Goal: Feedback & Contribution: Submit feedback/report problem

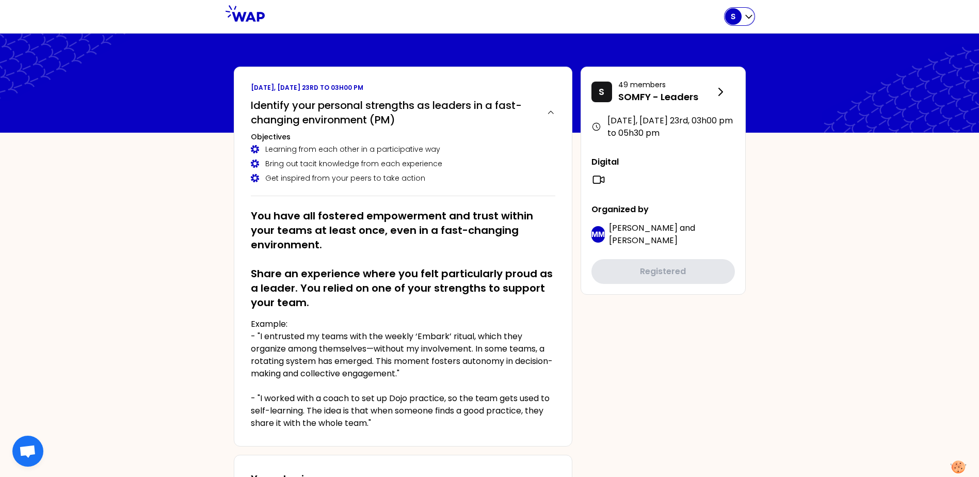
click at [749, 14] on icon "button" at bounding box center [749, 16] width 10 height 10
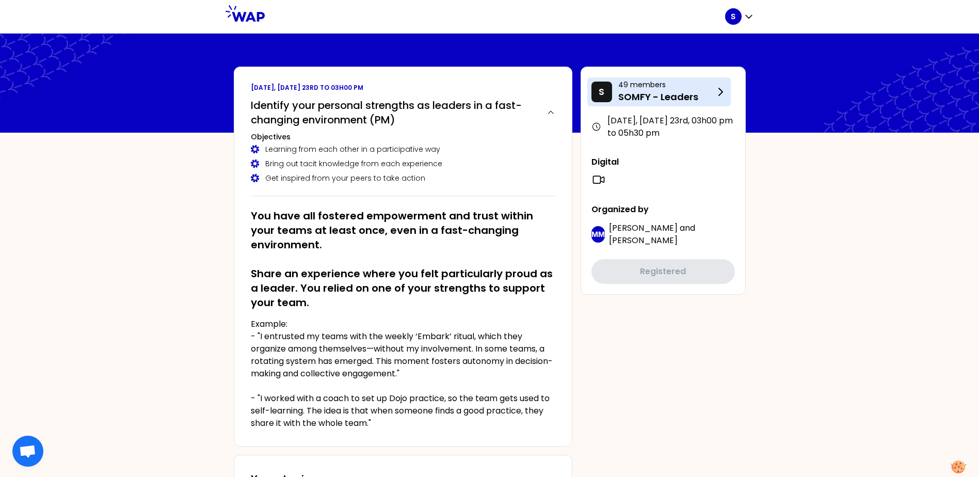
click at [655, 93] on p "SOMFY - Leaders" at bounding box center [666, 97] width 96 height 14
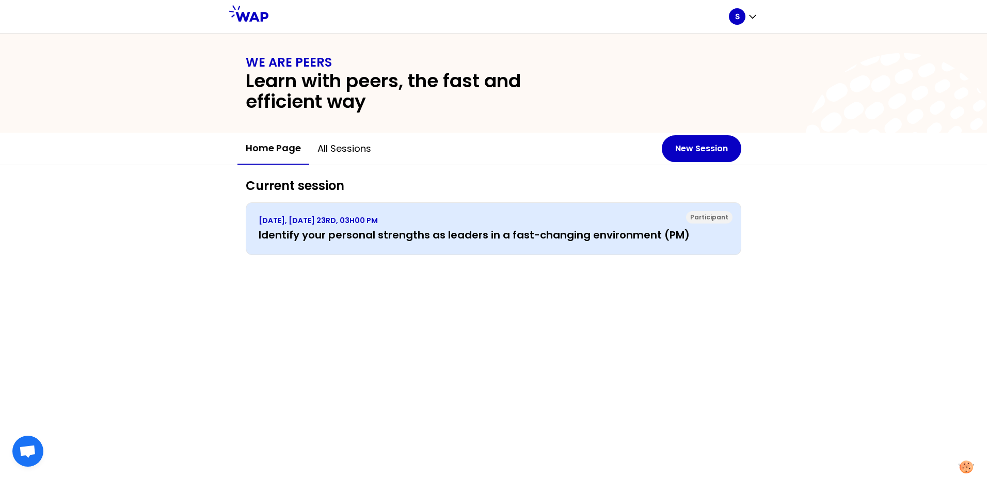
click at [372, 237] on h3 "Identify your personal strengths as leaders in a fast-changing environment (PM)" at bounding box center [494, 235] width 470 height 14
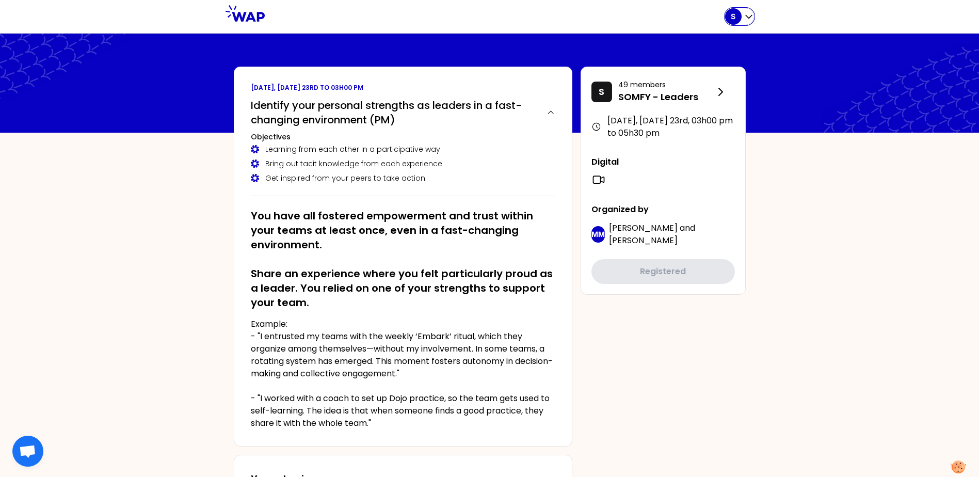
click at [749, 15] on icon "button" at bounding box center [749, 16] width 10 height 10
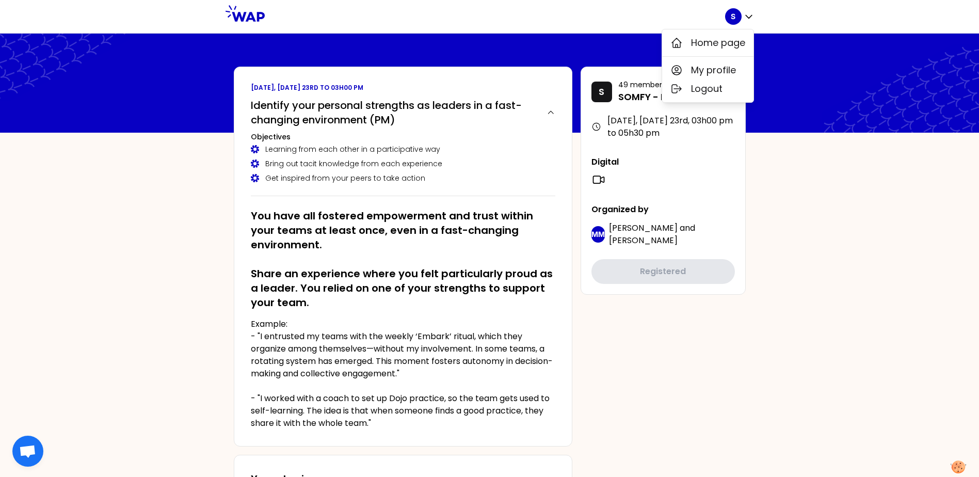
click at [469, 197] on div "[DATE], [DATE] 23rd to 03h00 pm Identify your personal strengths as leaders in …" at bounding box center [403, 257] width 339 height 380
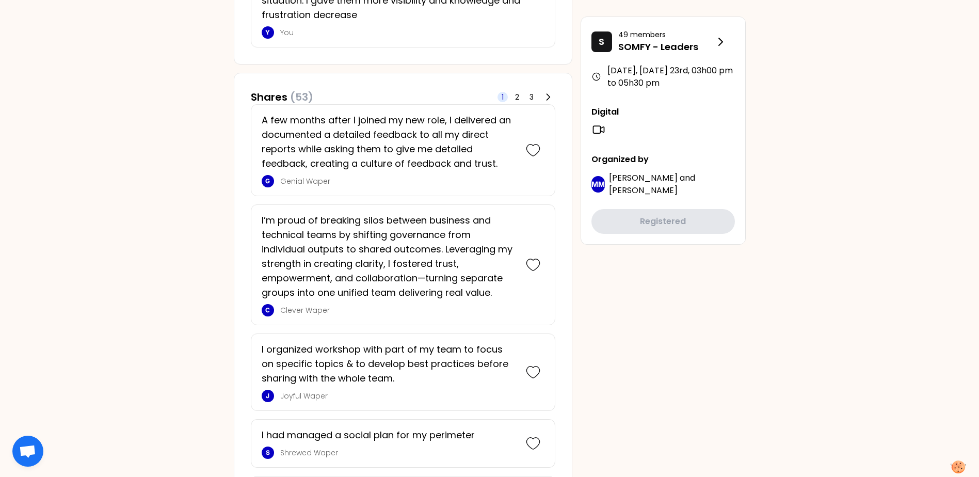
scroll to position [310, 0]
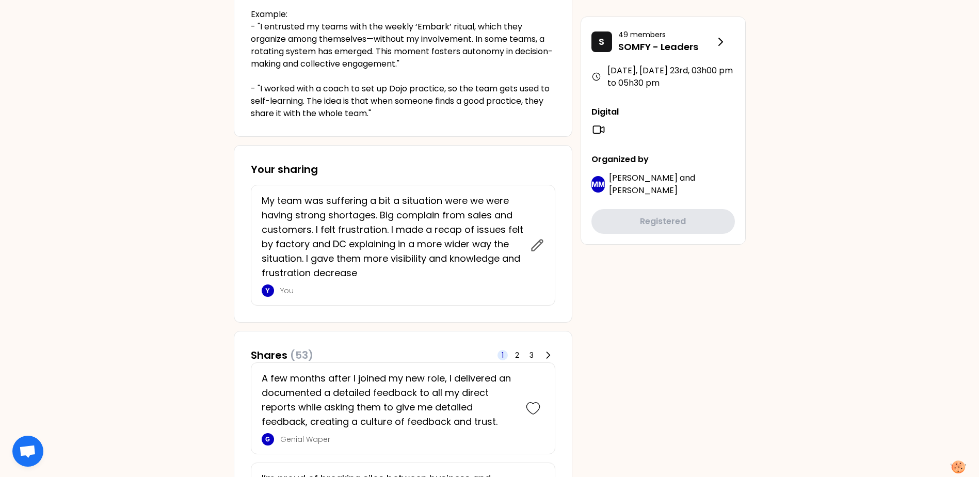
click at [448, 243] on p "My team was suffering a bit a situation were we were having strong shortages. B…" at bounding box center [393, 237] width 262 height 87
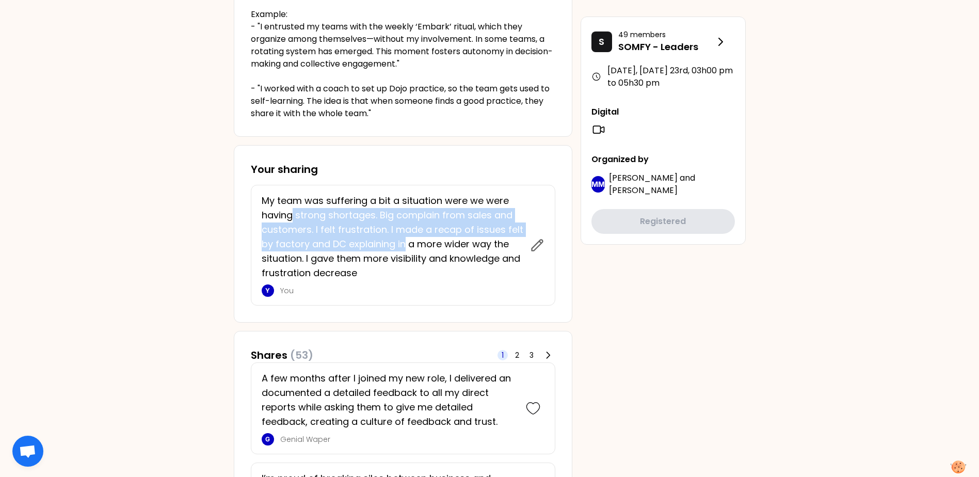
drag, startPoint x: 294, startPoint y: 209, endPoint x: 406, endPoint y: 251, distance: 119.6
click at [406, 251] on p "My team was suffering a bit a situation were we were having strong shortages. B…" at bounding box center [393, 237] width 262 height 87
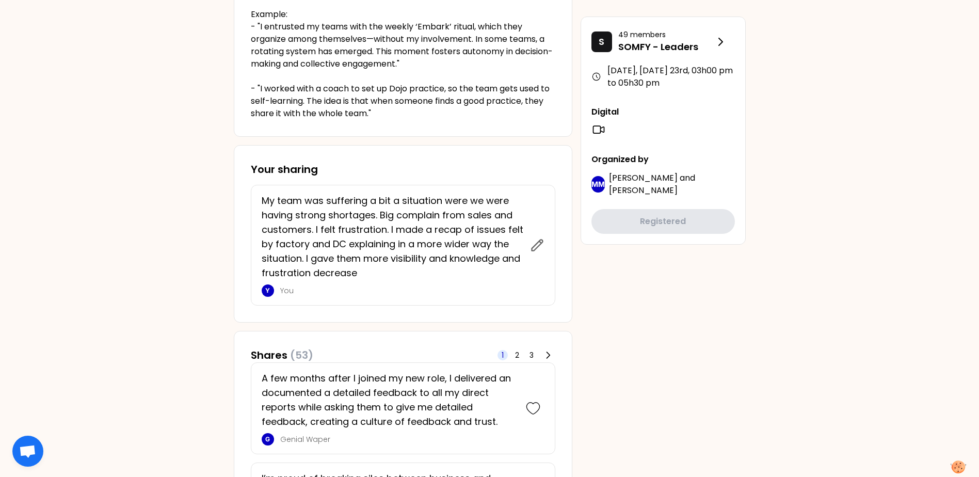
drag, startPoint x: 123, startPoint y: 314, endPoint x: 132, endPoint y: 309, distance: 10.4
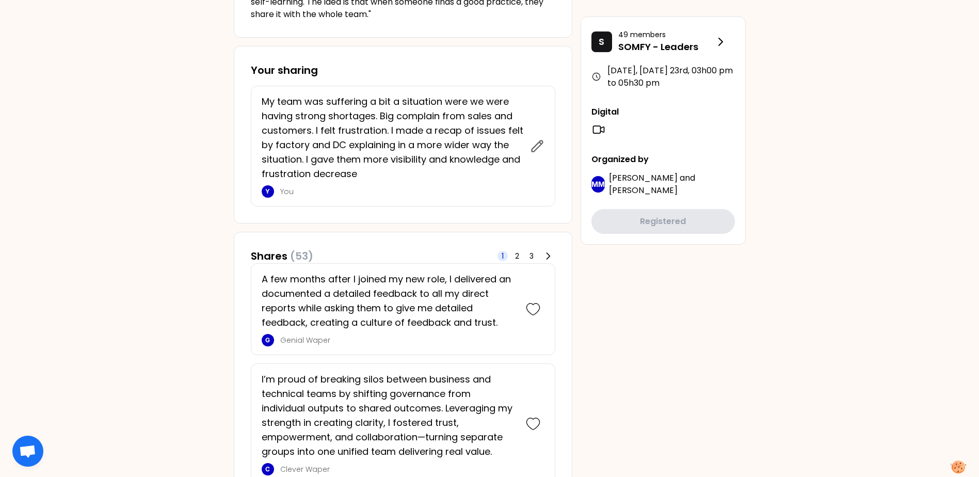
scroll to position [361, 0]
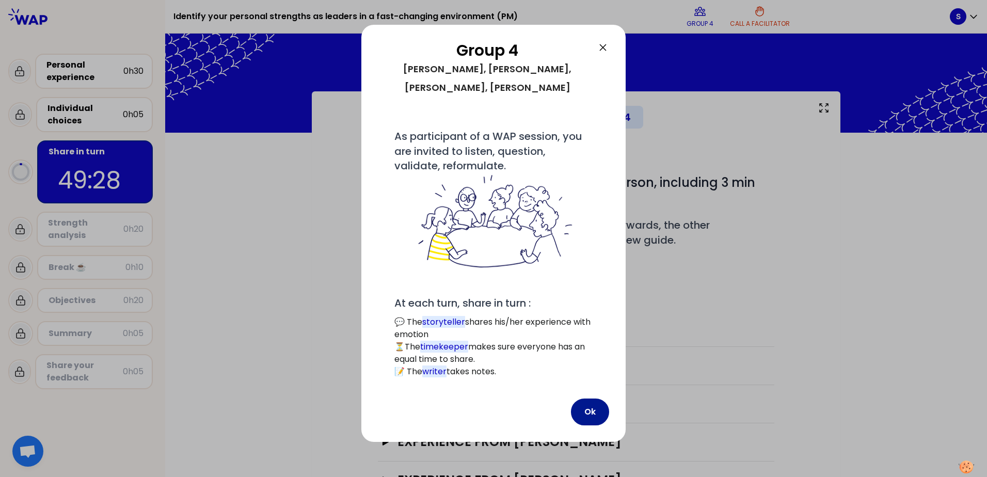
click at [594, 409] on button "Ok" at bounding box center [590, 412] width 38 height 27
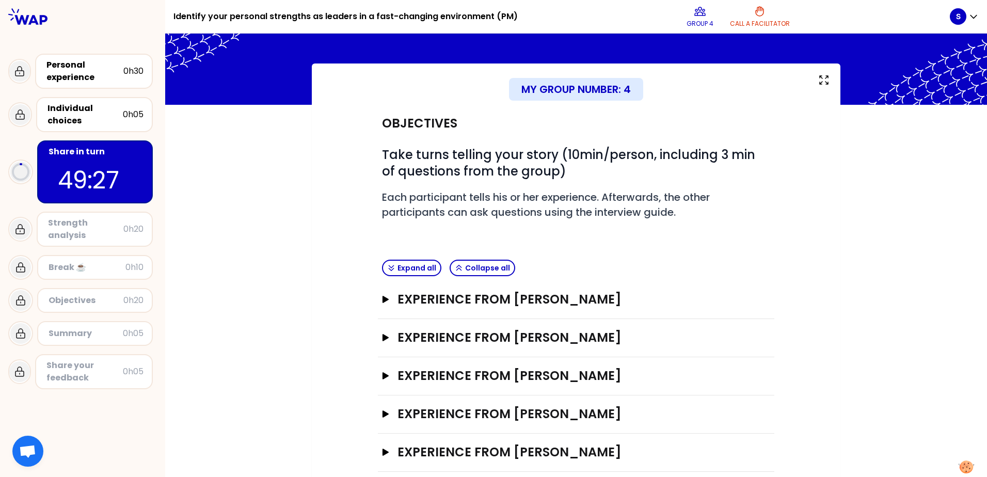
scroll to position [43, 0]
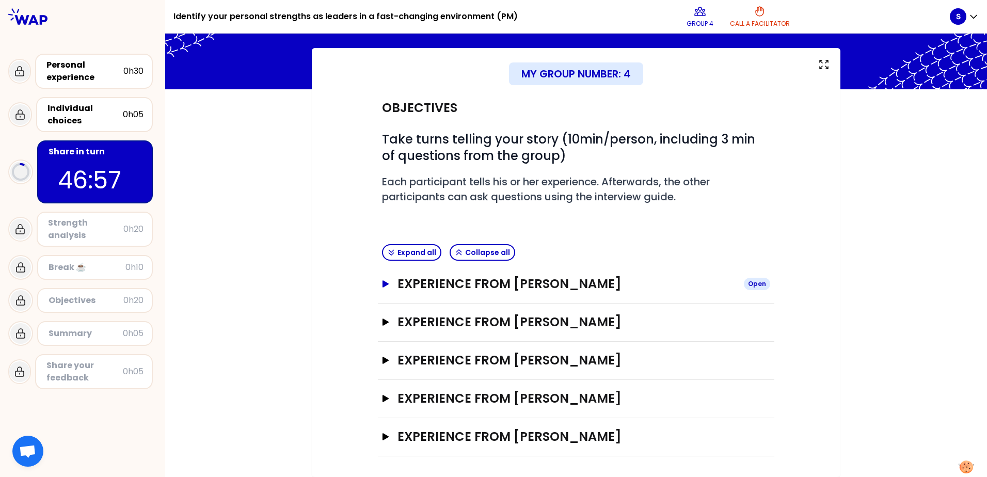
click at [384, 287] on icon "button" at bounding box center [386, 283] width 8 height 7
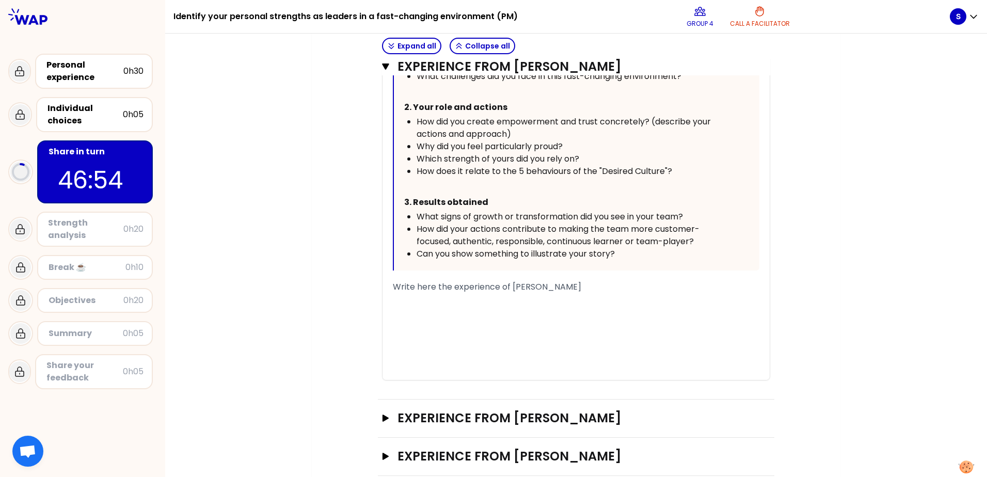
scroll to position [634, 0]
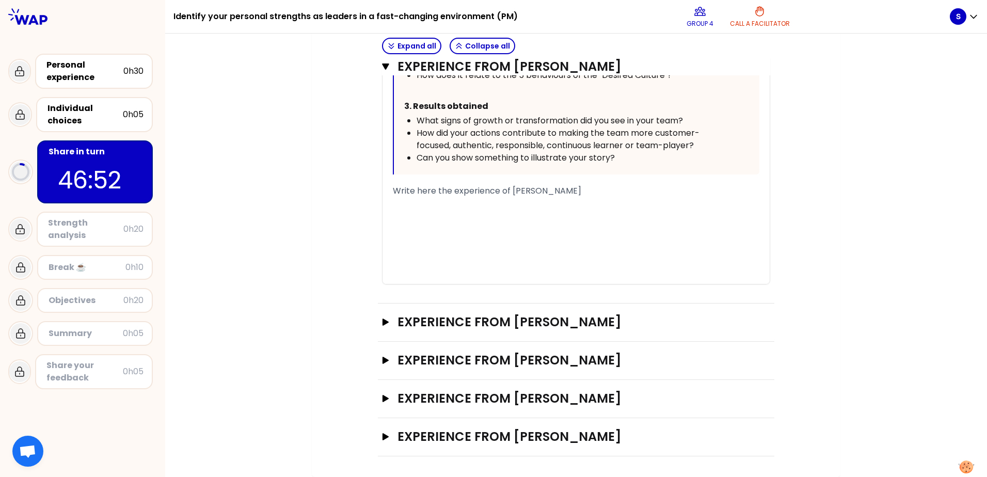
click at [438, 195] on span "Write here the experience of [PERSON_NAME]" at bounding box center [487, 191] width 188 height 12
click at [382, 319] on icon "button" at bounding box center [386, 322] width 8 height 7
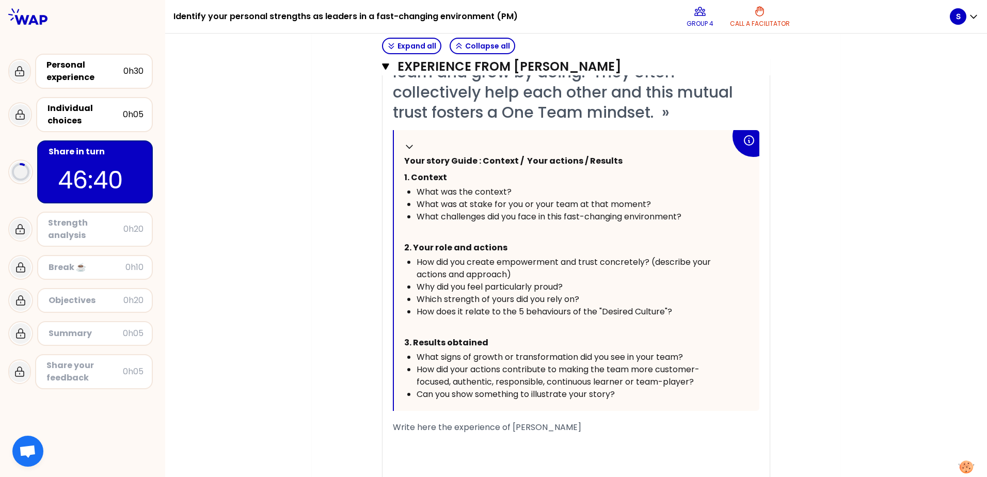
scroll to position [996, 0]
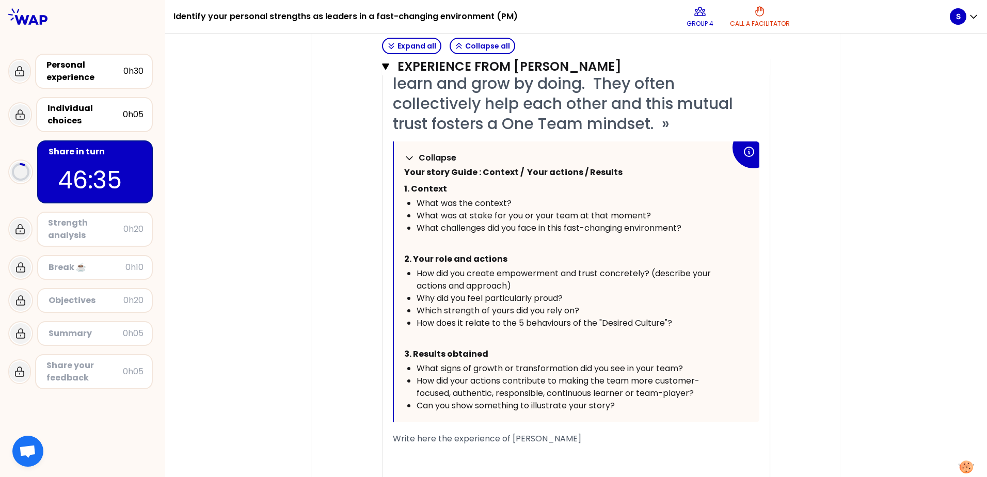
click at [405, 156] on icon at bounding box center [409, 158] width 10 height 10
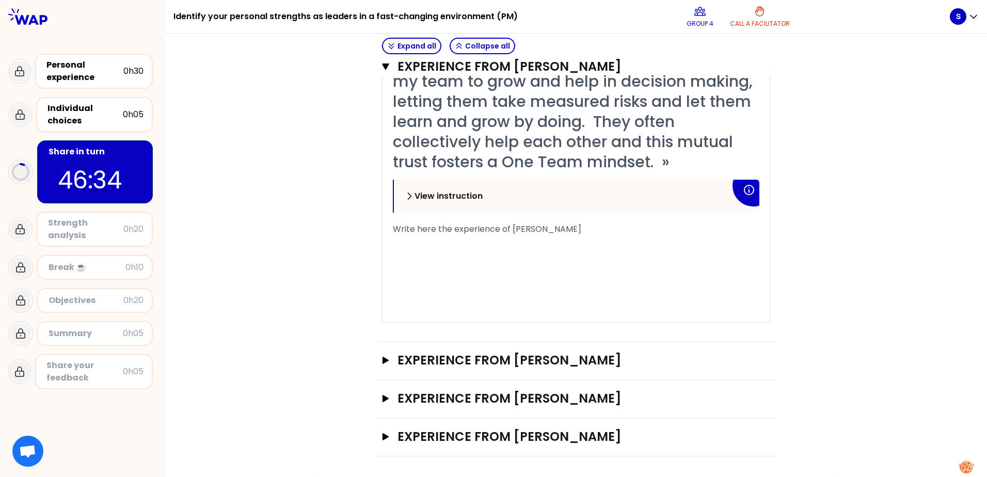
click at [405, 196] on icon at bounding box center [409, 196] width 10 height 10
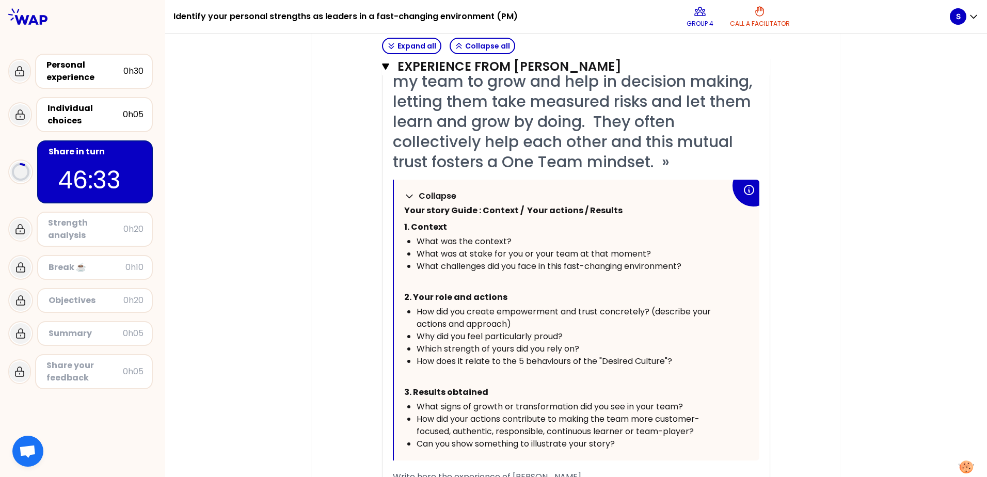
scroll to position [996, 0]
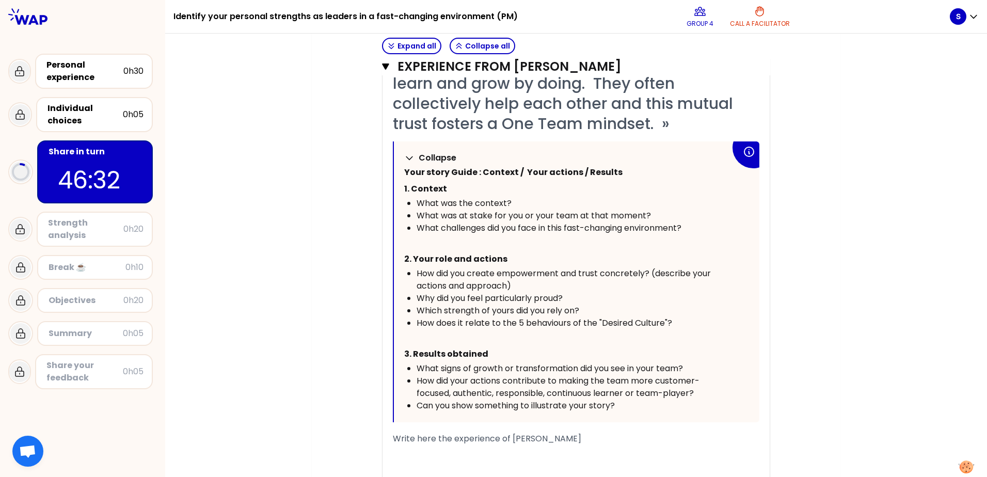
click at [405, 157] on icon at bounding box center [409, 158] width 10 height 10
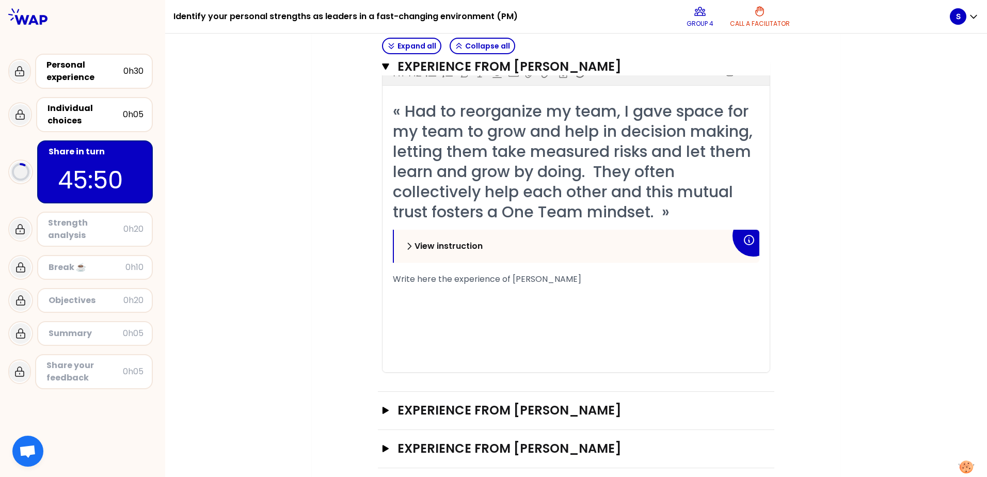
scroll to position [958, 0]
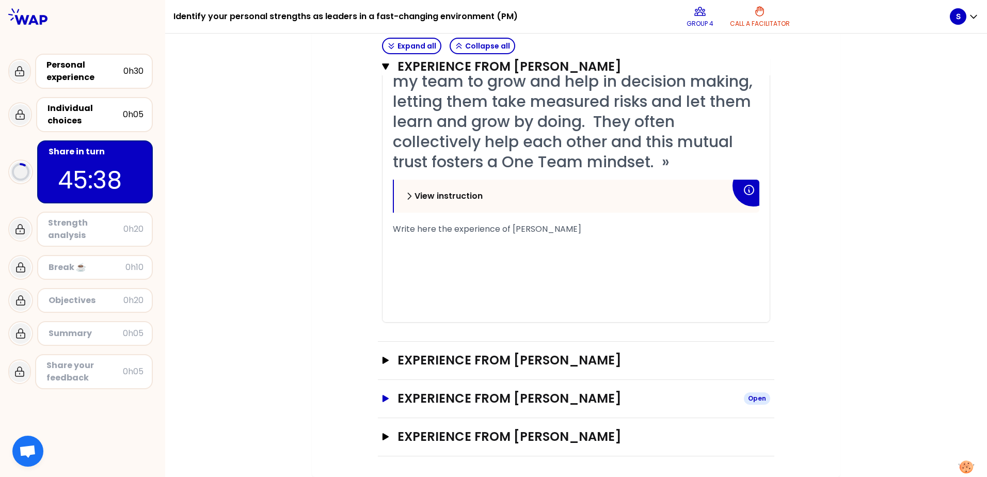
click at [382, 396] on icon "button" at bounding box center [386, 398] width 8 height 7
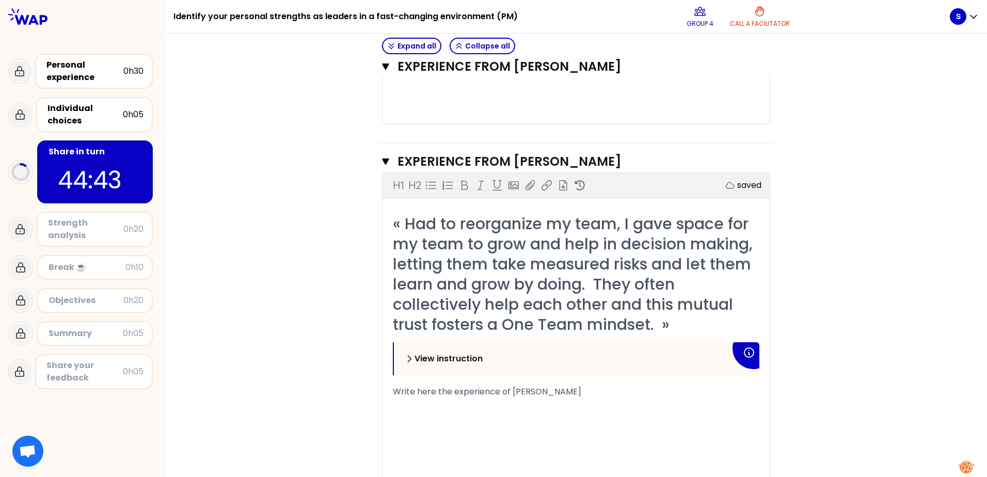
scroll to position [854, 0]
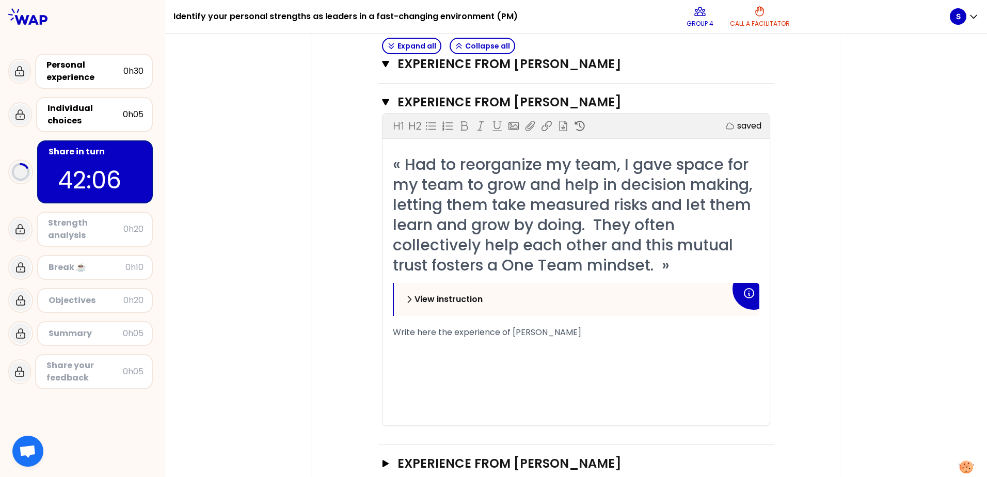
click at [415, 331] on span "Write here the experience of [PERSON_NAME]" at bounding box center [487, 332] width 188 height 12
click at [396, 329] on span "Write here the experience of [PERSON_NAME]" at bounding box center [487, 332] width 188 height 12
drag, startPoint x: 387, startPoint y: 332, endPoint x: 486, endPoint y: 332, distance: 99.6
click at [484, 331] on div "« Had to reorganize my team, I gave space for my team to grow and help in decis…" at bounding box center [576, 289] width 387 height 271
drag, startPoint x: 489, startPoint y: 333, endPoint x: 396, endPoint y: 332, distance: 92.9
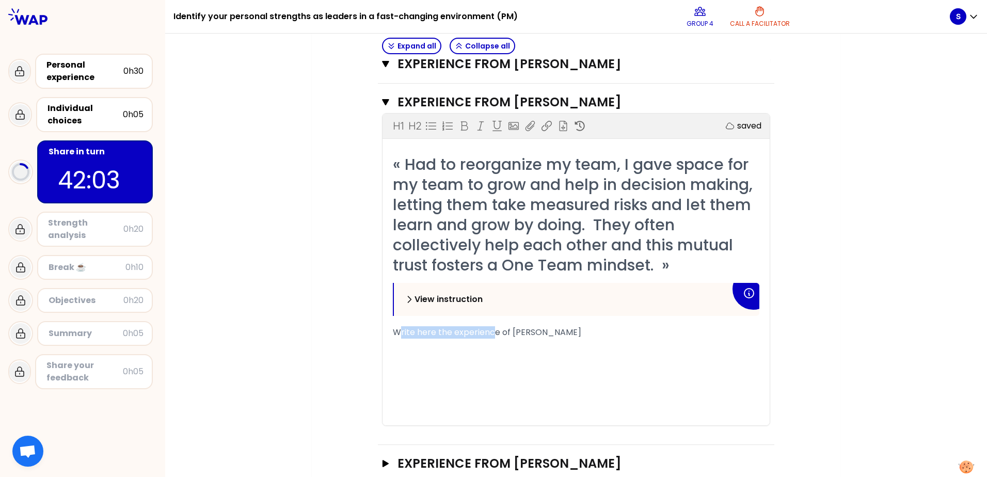
click at [396, 332] on span "Write here the experience of [PERSON_NAME]" at bounding box center [487, 332] width 188 height 12
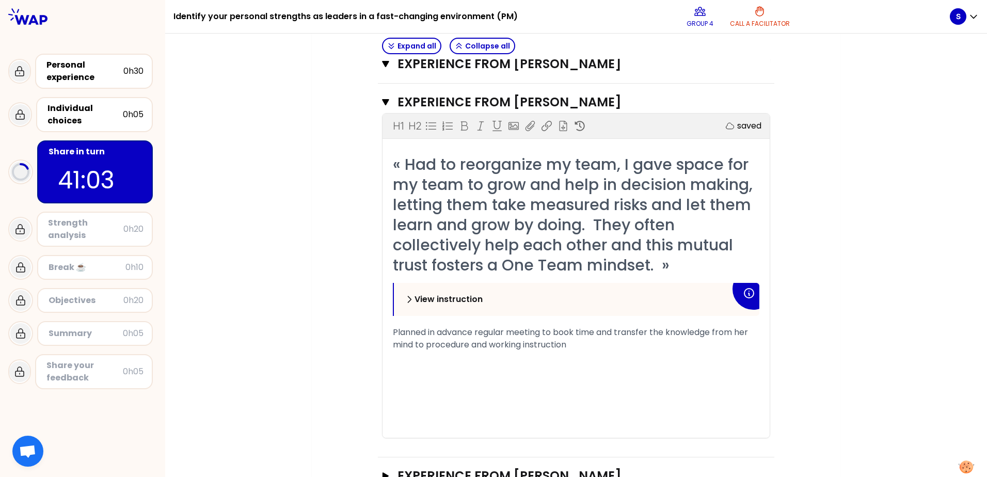
click at [301, 340] on div "My group number: 4 Objectives # Take turns telling your story (10min/person, in…" at bounding box center [576, 210] width 822 height 1947
drag, startPoint x: 788, startPoint y: 367, endPoint x: 799, endPoint y: 360, distance: 12.8
click at [789, 366] on div "Objectives # Take turns telling your story (10min/person, including 3 min of qu…" at bounding box center [575, 220] width 487 height 1885
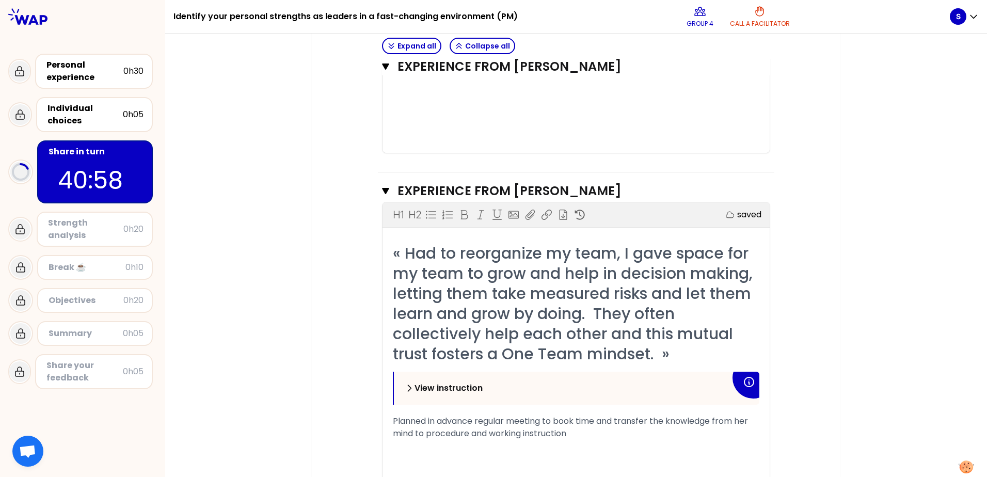
scroll to position [906, 0]
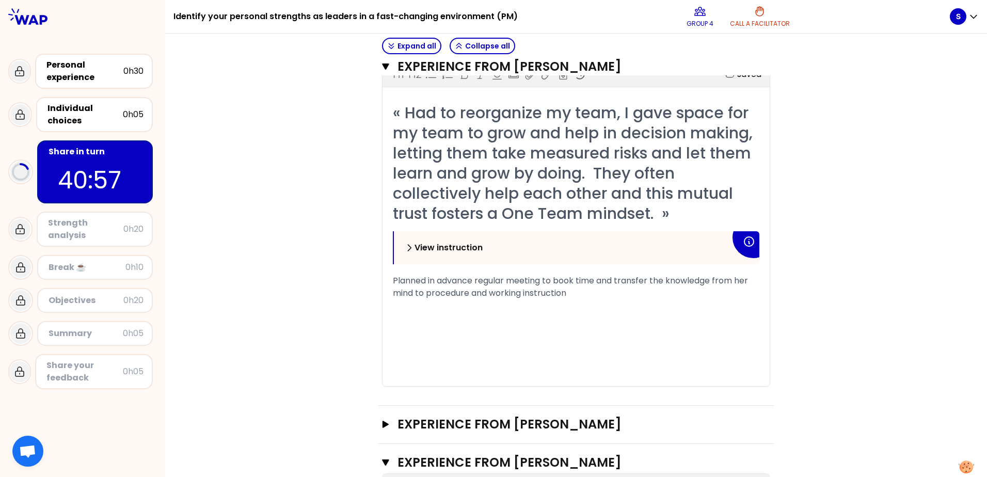
drag, startPoint x: 301, startPoint y: 323, endPoint x: 317, endPoint y: 318, distance: 16.8
click at [302, 323] on div "My group number: 4 Objectives # Take turns telling your story (10min/person, in…" at bounding box center [576, 158] width 822 height 1947
click at [586, 294] on div "Planned in advance regular meeting to book time and transfer the knowledge from…" at bounding box center [576, 287] width 367 height 25
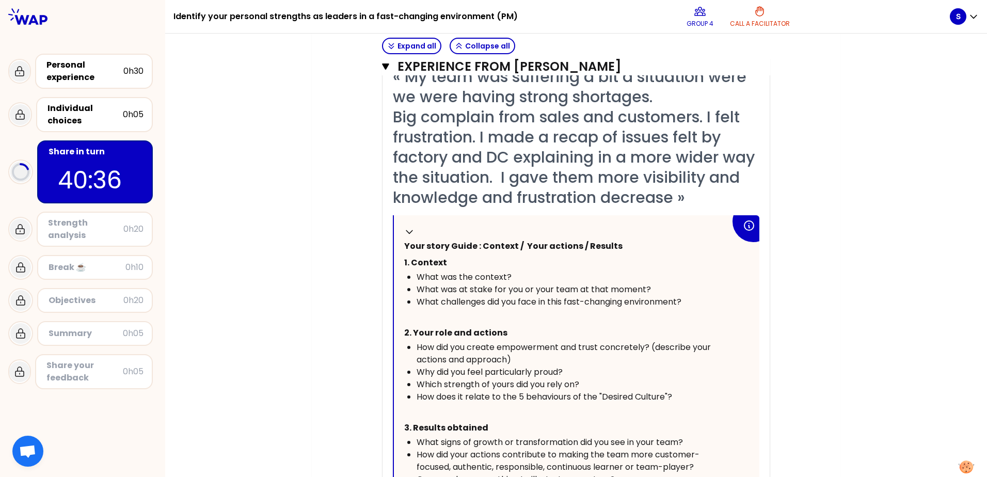
scroll to position [1371, 0]
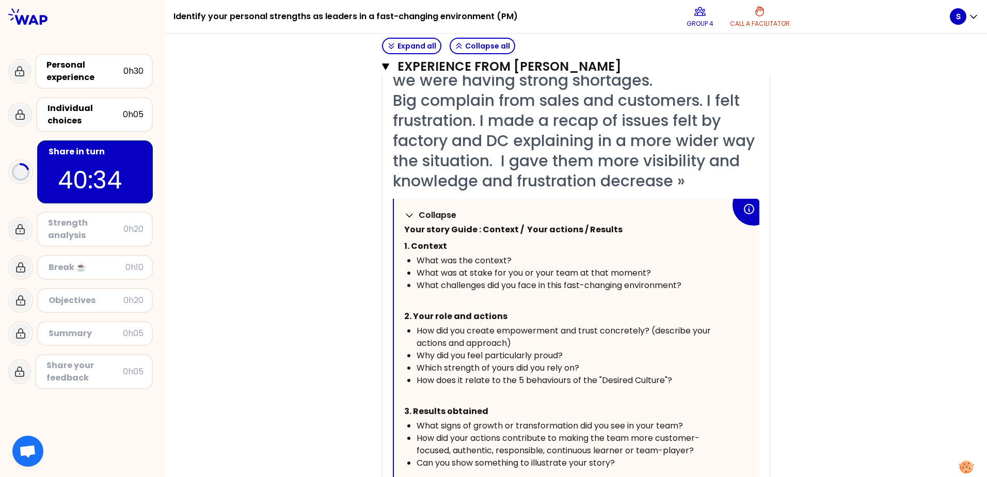
click at [406, 215] on icon at bounding box center [409, 215] width 6 height 3
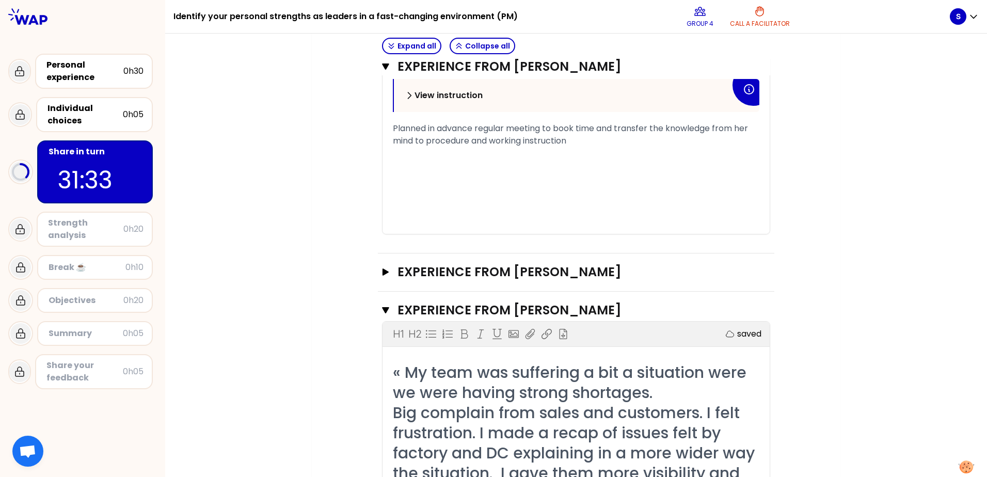
scroll to position [1107, 0]
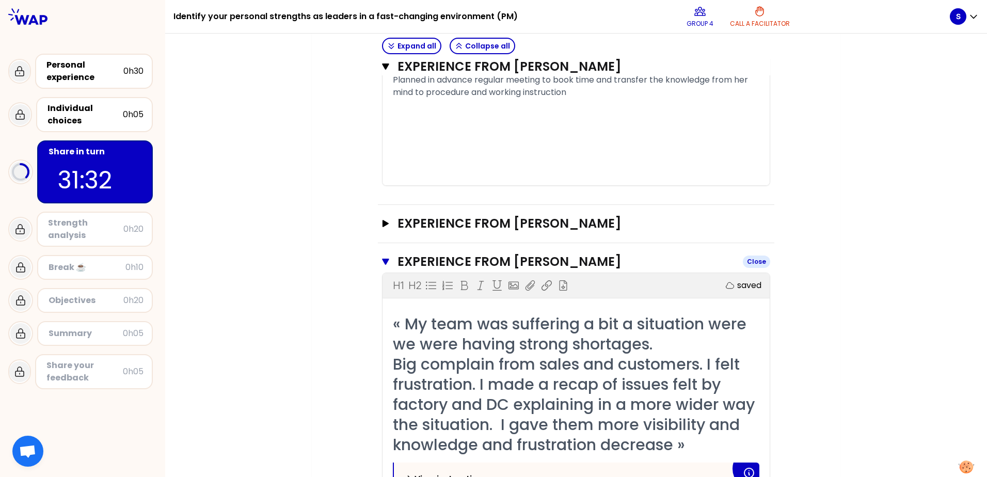
click at [382, 263] on icon "button" at bounding box center [385, 262] width 7 height 8
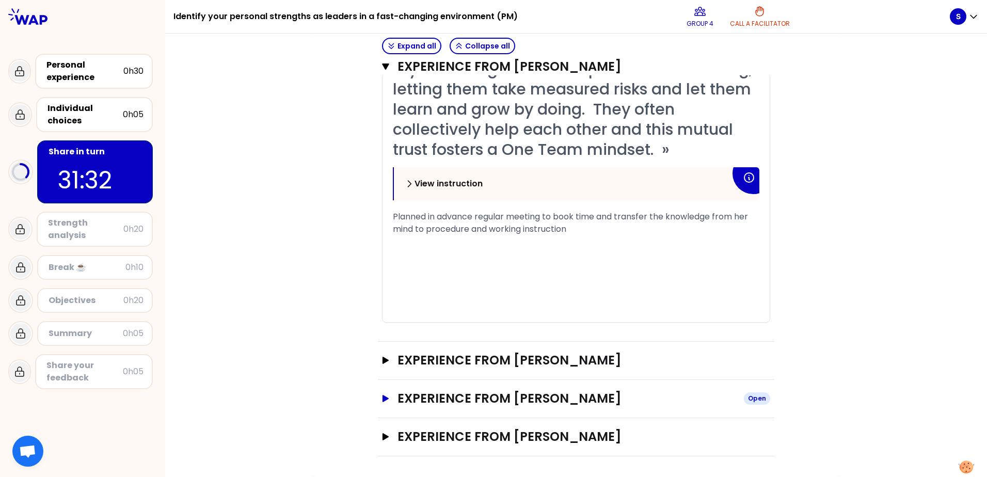
scroll to position [970, 0]
drag, startPoint x: 380, startPoint y: 63, endPoint x: 372, endPoint y: 72, distance: 12.1
click at [382, 64] on icon "button" at bounding box center [385, 66] width 7 height 6
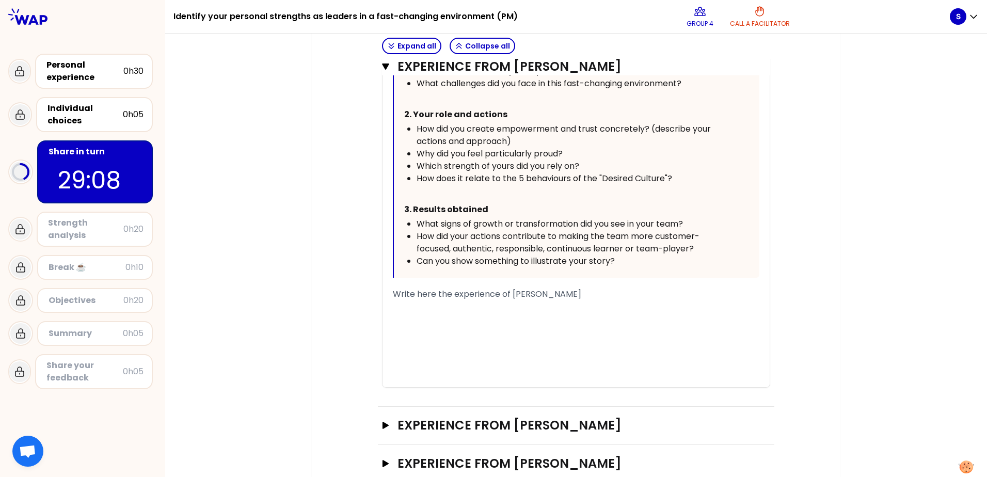
scroll to position [634, 0]
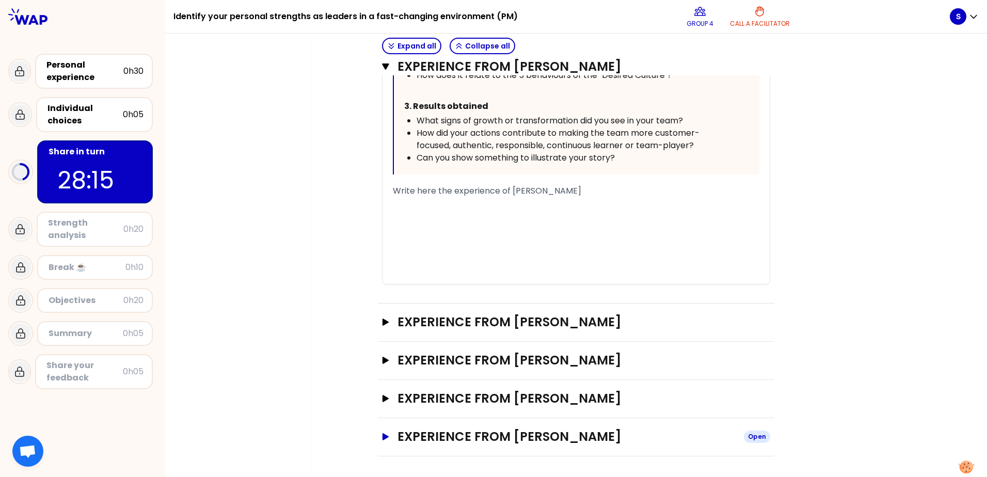
click at [382, 441] on button "Experience from [PERSON_NAME] Open" at bounding box center [576, 436] width 388 height 17
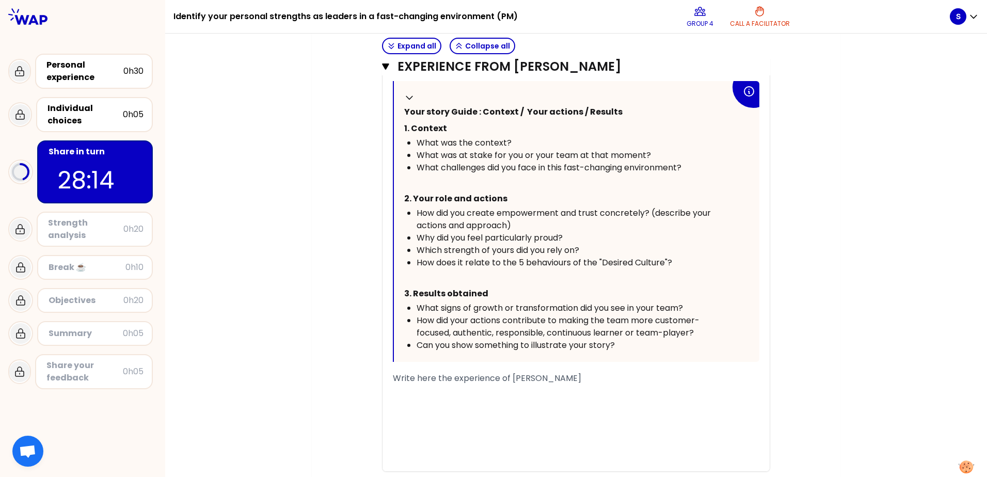
scroll to position [944, 0]
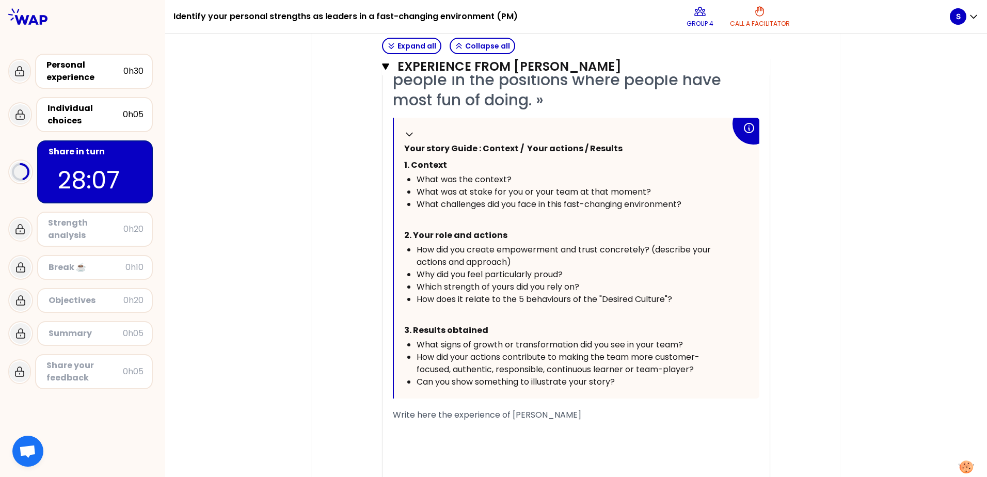
scroll to position [979, 0]
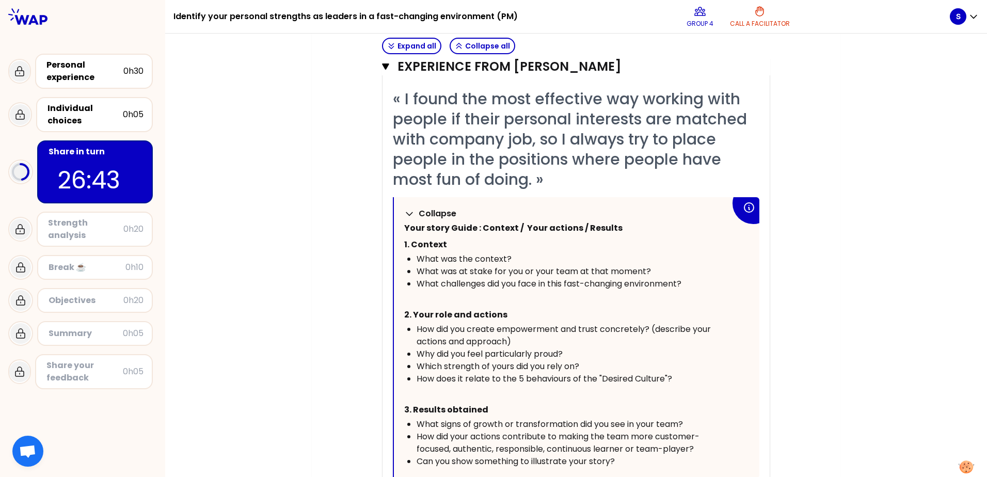
scroll to position [1030, 0]
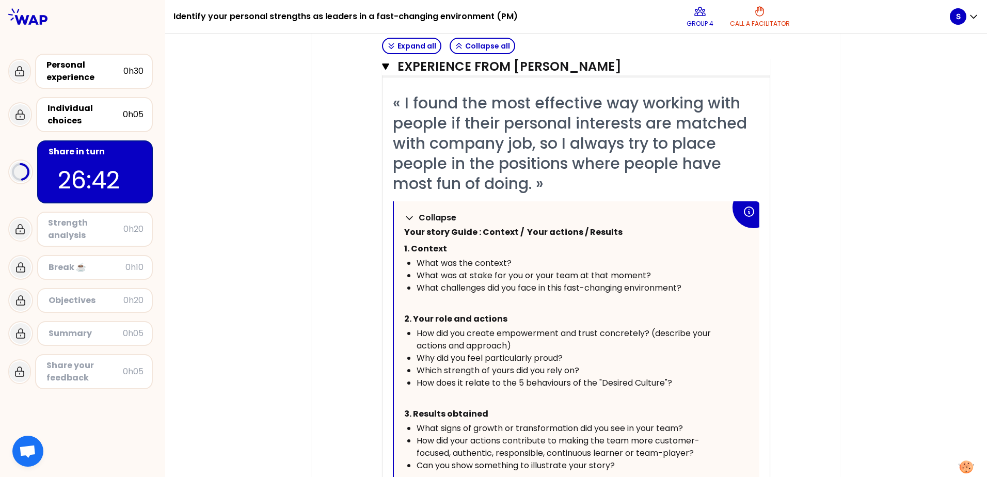
click at [407, 215] on icon at bounding box center [409, 218] width 10 height 10
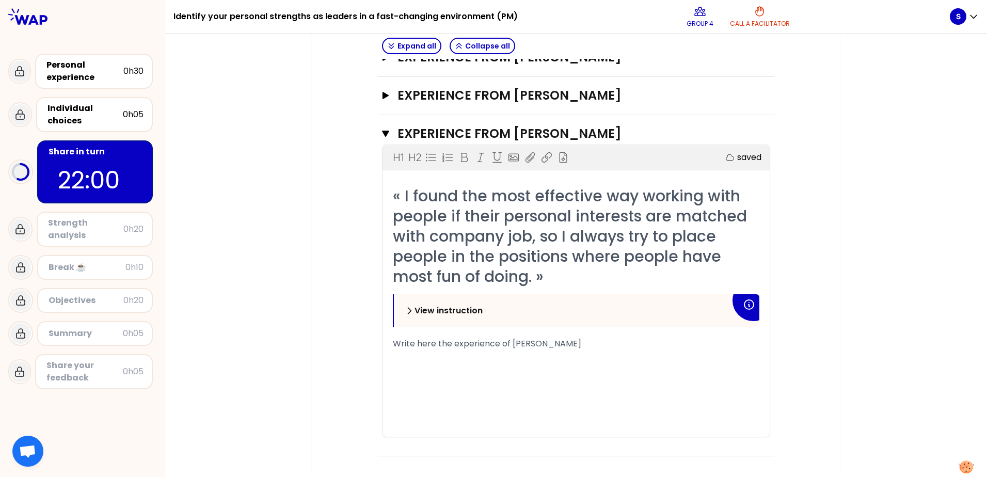
click at [421, 361] on div "﻿" at bounding box center [576, 356] width 367 height 12
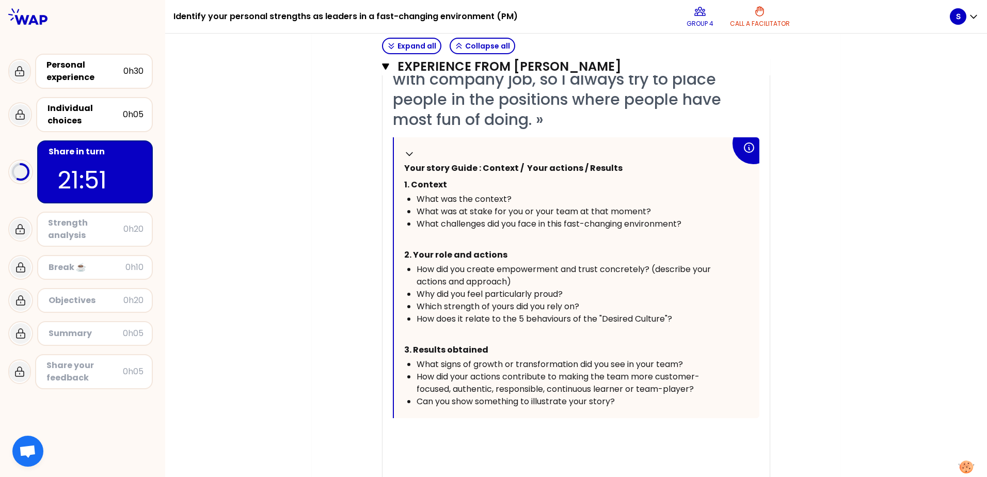
scroll to position [1161, 0]
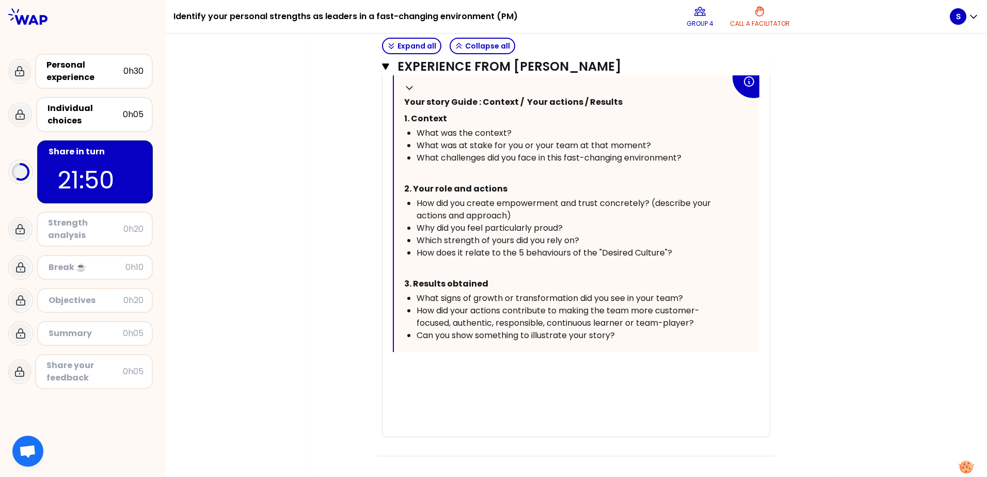
click at [404, 392] on div "﻿" at bounding box center [576, 393] width 367 height 12
click at [401, 371] on div "﻿" at bounding box center [576, 368] width 367 height 12
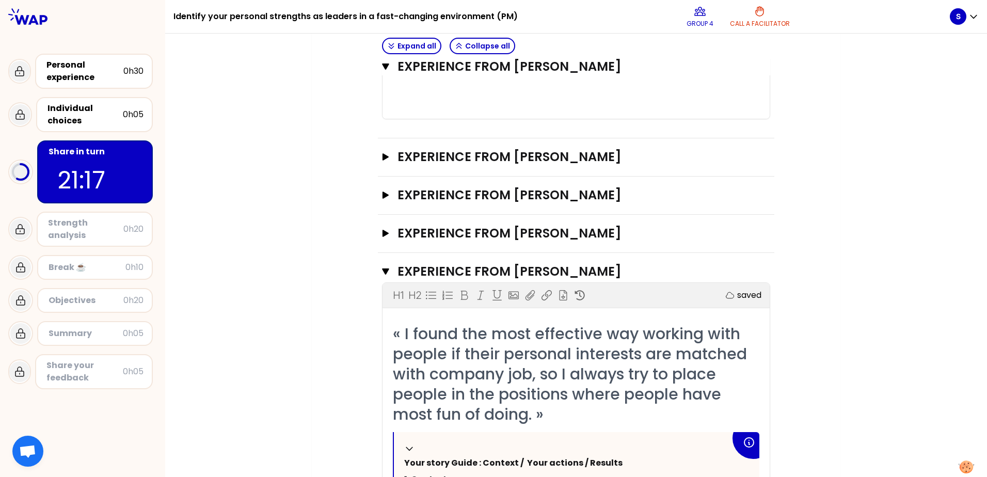
scroll to position [878, 0]
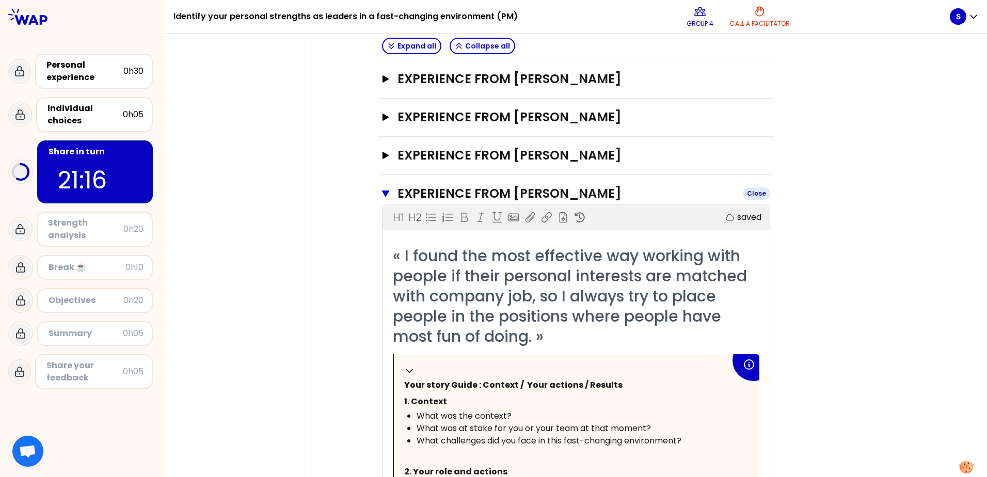
click at [383, 195] on icon "button" at bounding box center [385, 193] width 7 height 6
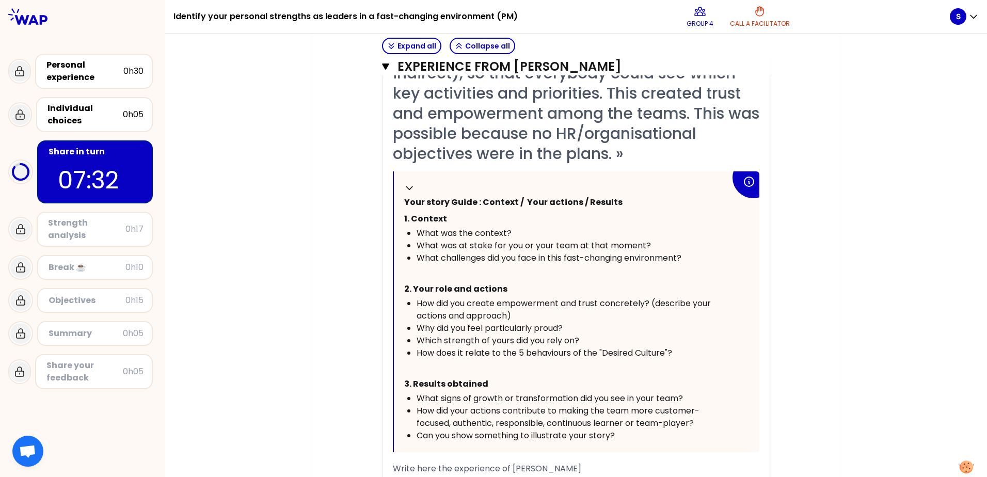
scroll to position [480, 0]
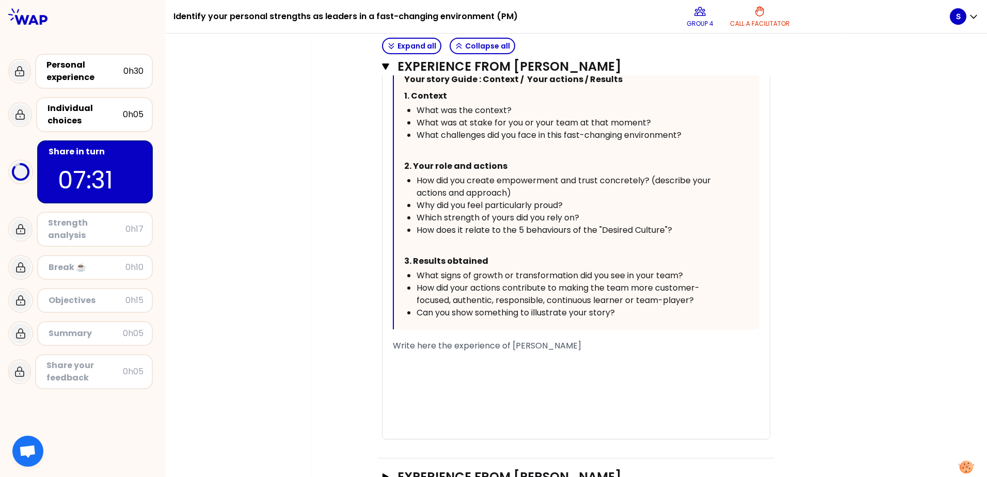
click at [457, 356] on div "﻿" at bounding box center [576, 358] width 367 height 12
click at [434, 349] on span "Write here the experience of [PERSON_NAME]" at bounding box center [487, 346] width 188 height 12
click at [394, 344] on span "Write here the experience of [PERSON_NAME]" at bounding box center [487, 346] width 188 height 12
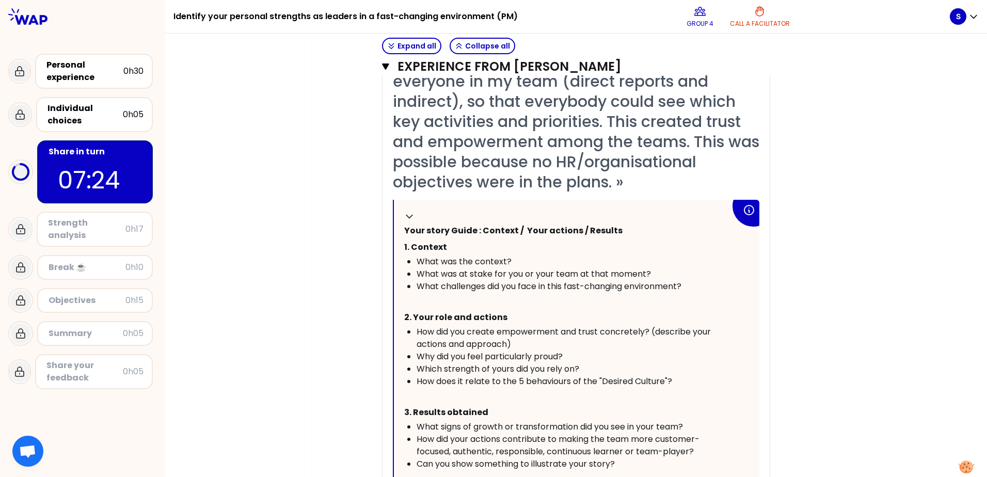
scroll to position [325, 0]
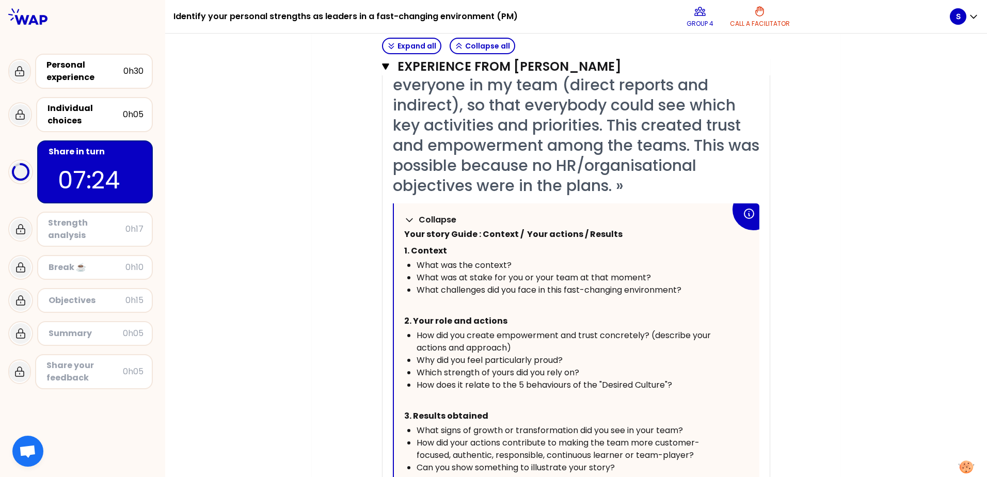
click at [404, 218] on icon at bounding box center [409, 220] width 10 height 10
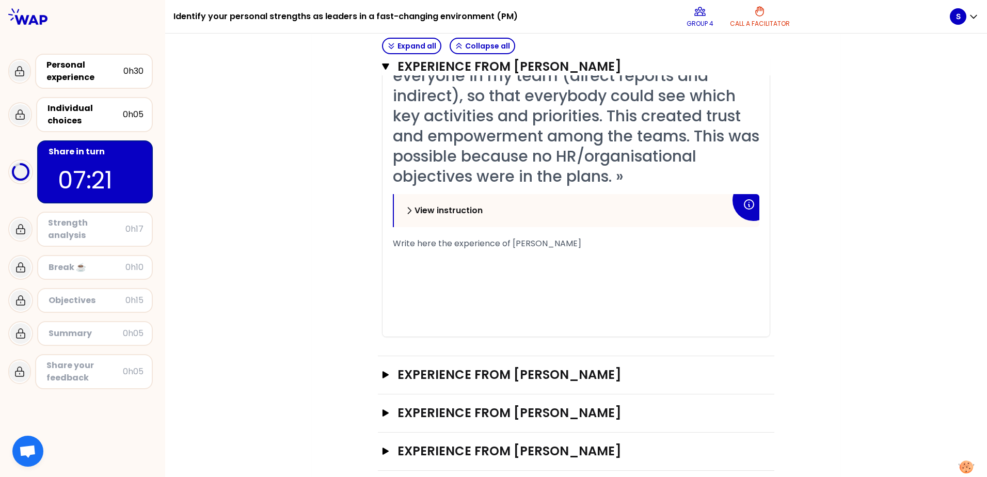
scroll to position [180, 0]
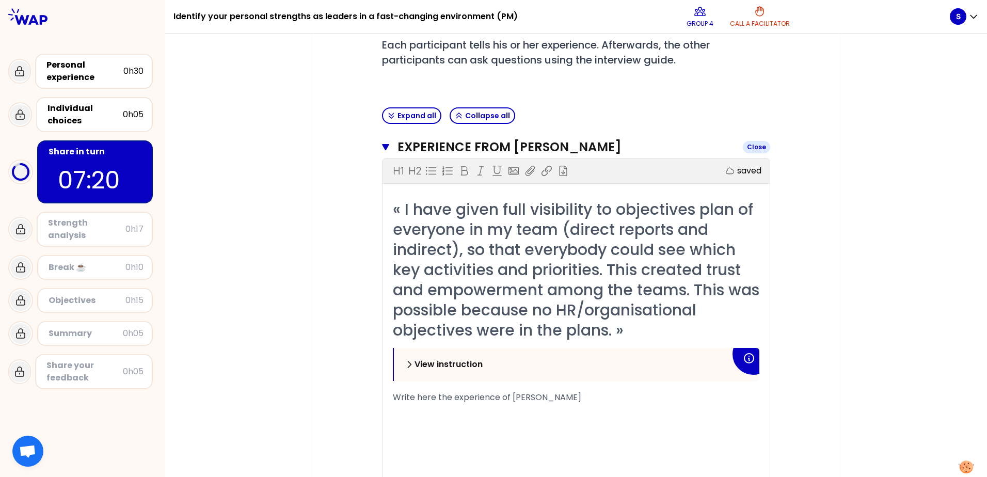
click at [383, 146] on icon "button" at bounding box center [385, 147] width 7 height 6
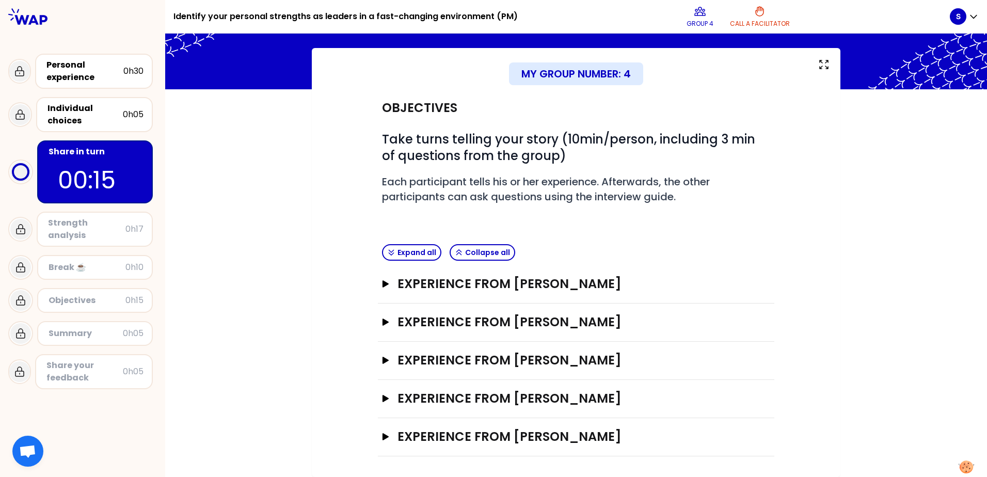
scroll to position [83, 0]
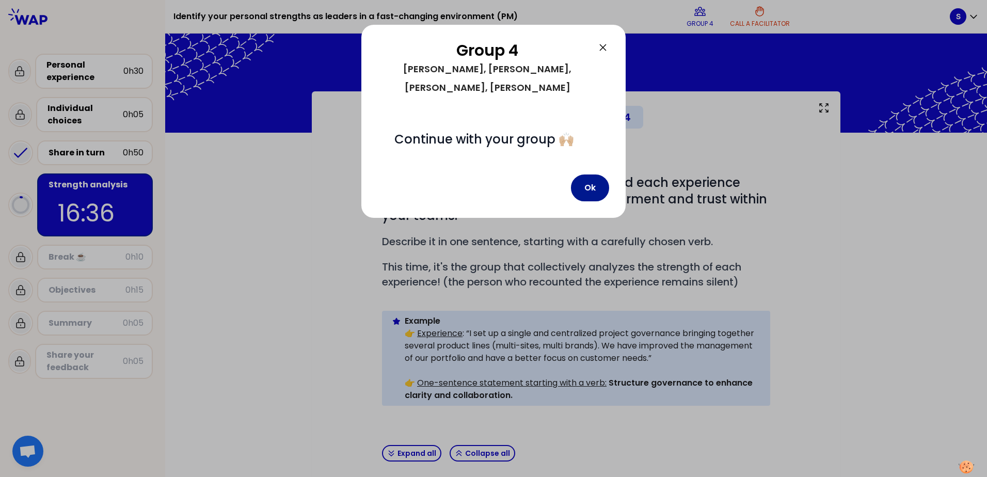
click at [594, 182] on button "Ok" at bounding box center [590, 187] width 38 height 27
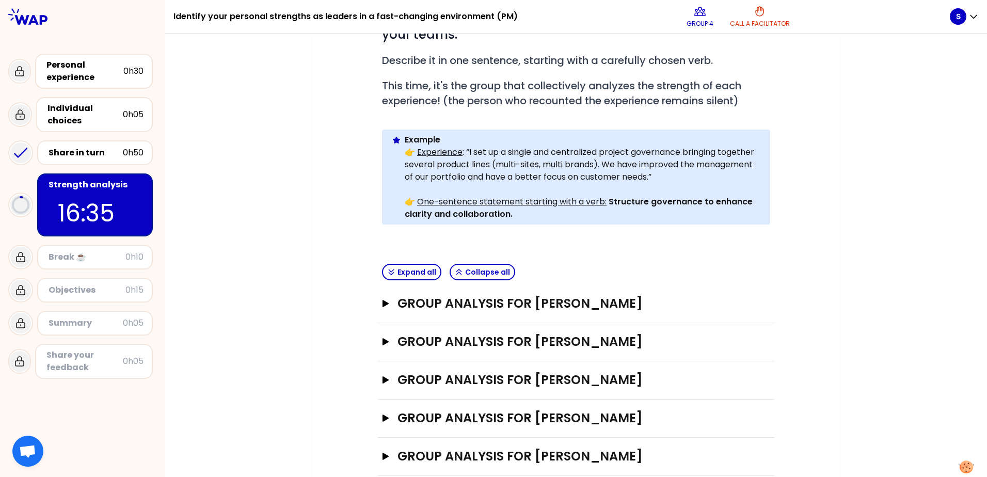
scroll to position [184, 0]
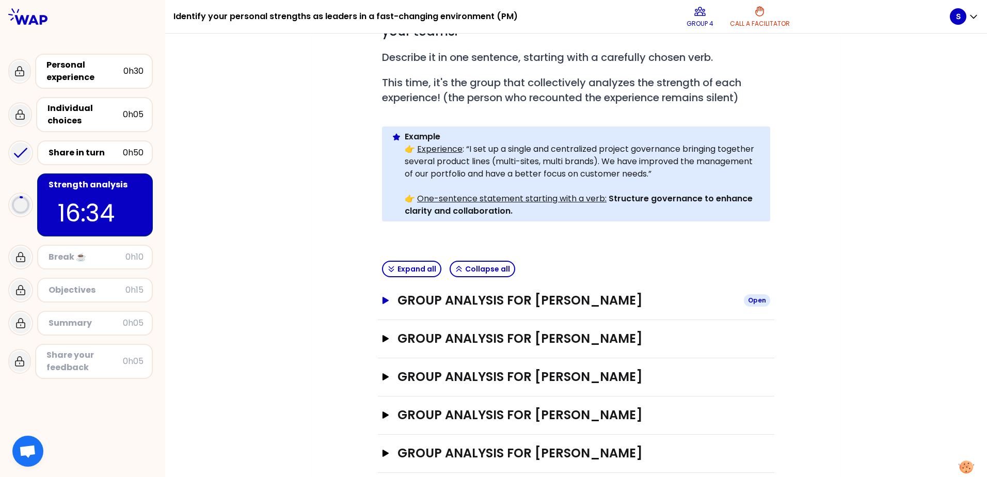
click at [384, 297] on icon "button" at bounding box center [386, 300] width 6 height 7
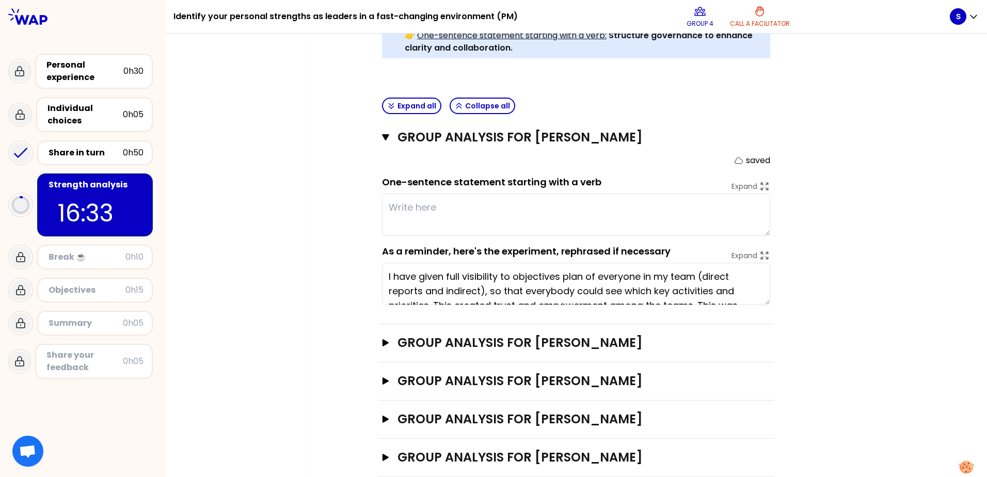
scroll to position [352, 0]
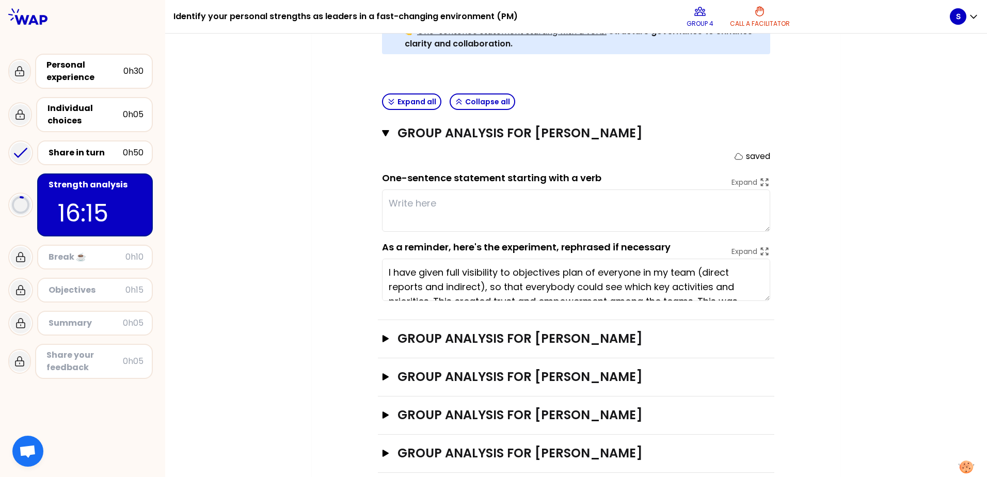
click at [388, 189] on textarea at bounding box center [576, 210] width 388 height 42
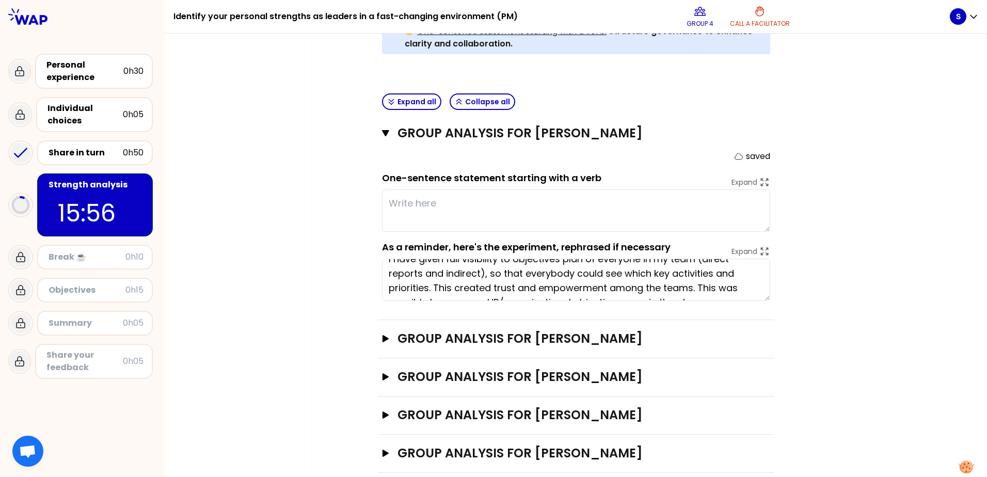
scroll to position [0, 0]
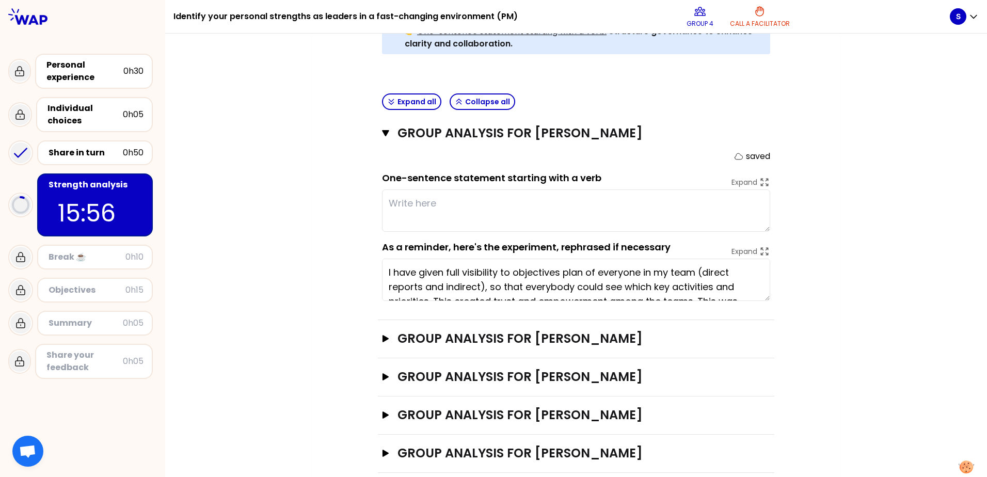
click at [400, 189] on textarea at bounding box center [576, 210] width 388 height 42
type textarea "b"
type textarea "T"
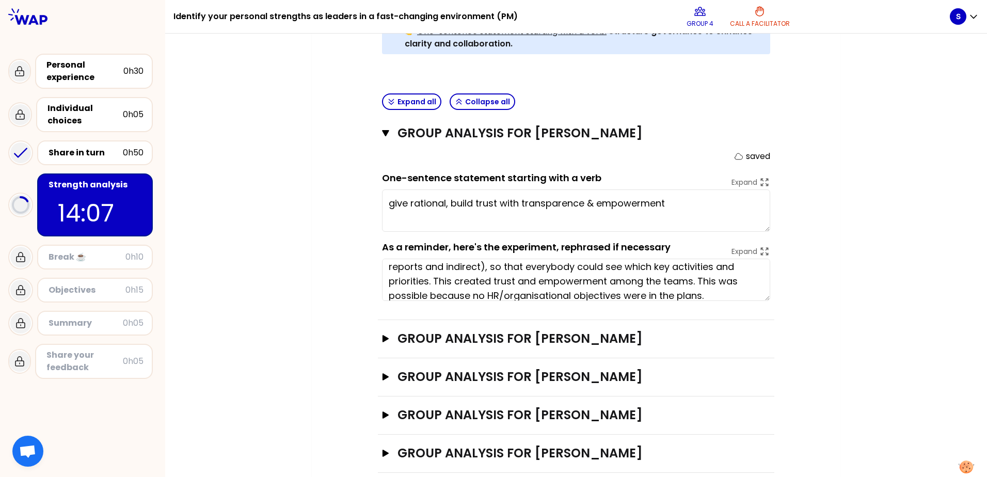
scroll to position [29, 0]
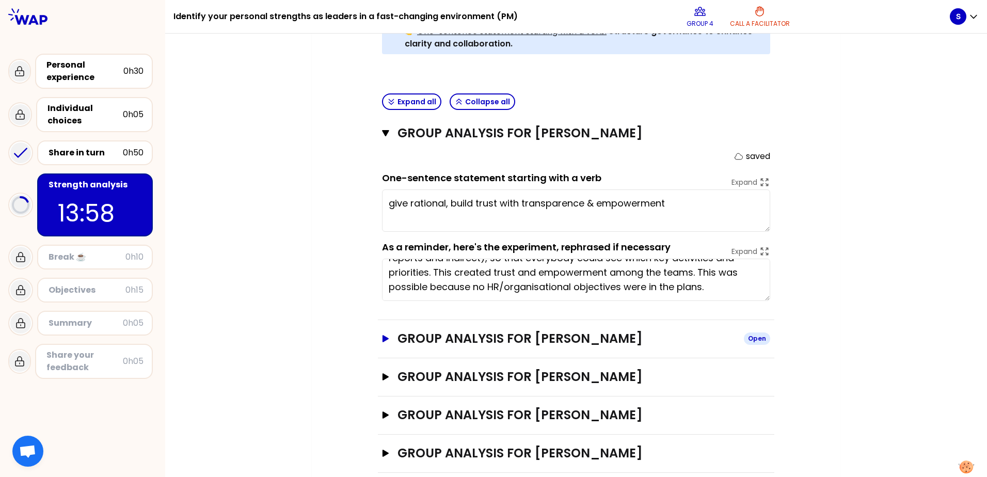
click at [383, 335] on icon "button" at bounding box center [386, 338] width 8 height 7
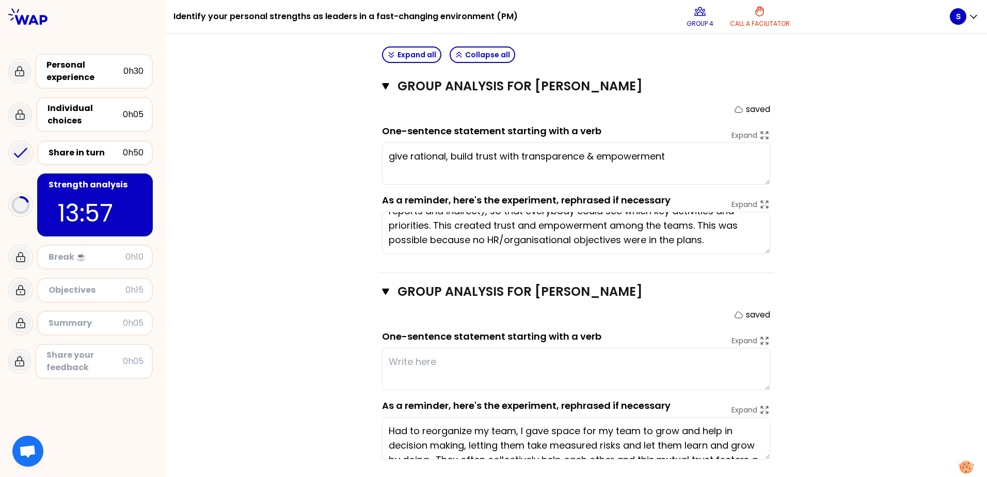
scroll to position [506, 0]
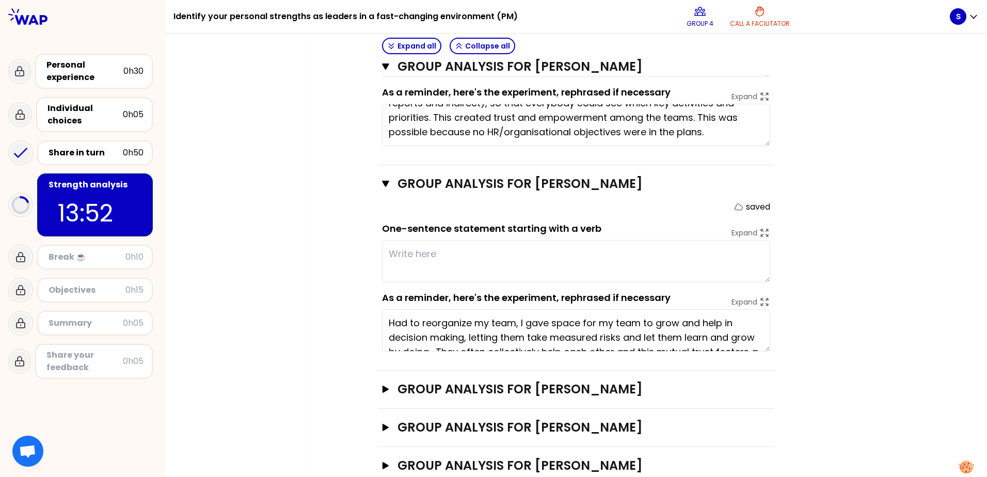
type textarea "give rational, build trust with transparence & empowerment."
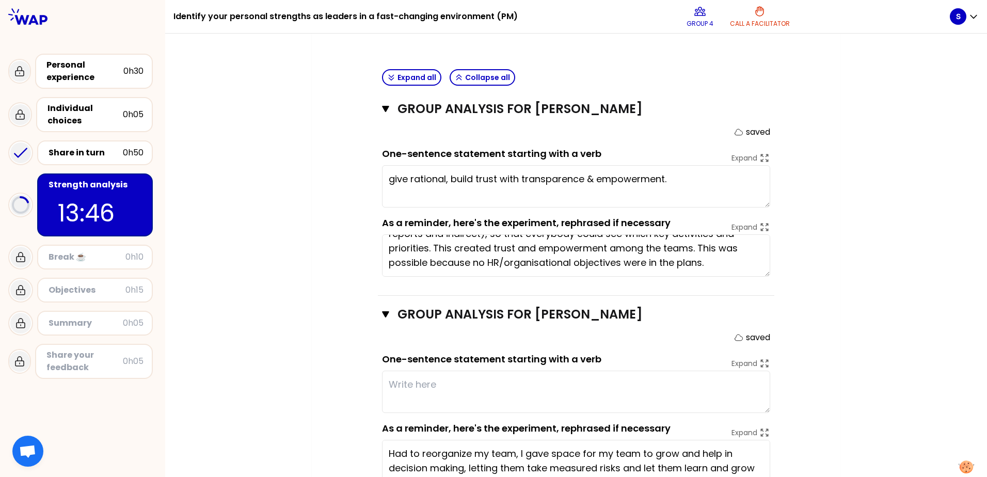
scroll to position [300, 0]
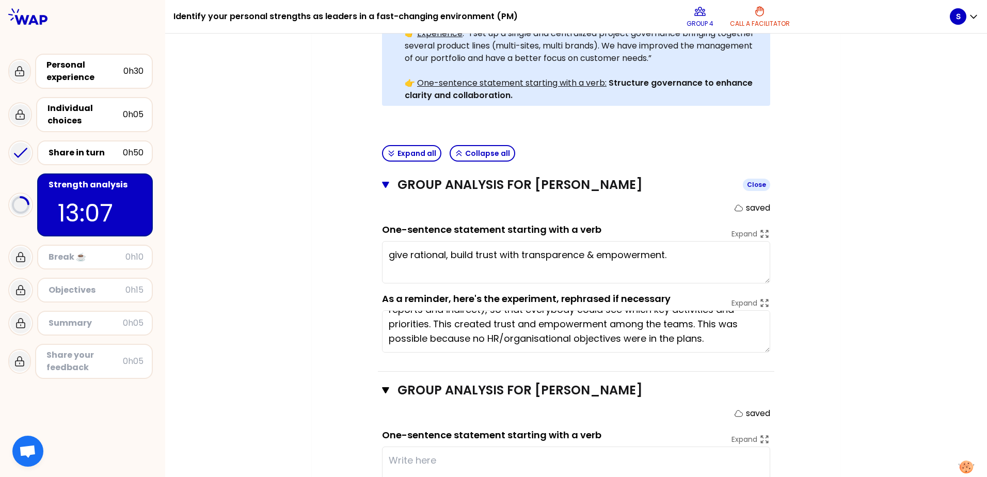
click at [382, 182] on icon "button" at bounding box center [385, 185] width 7 height 6
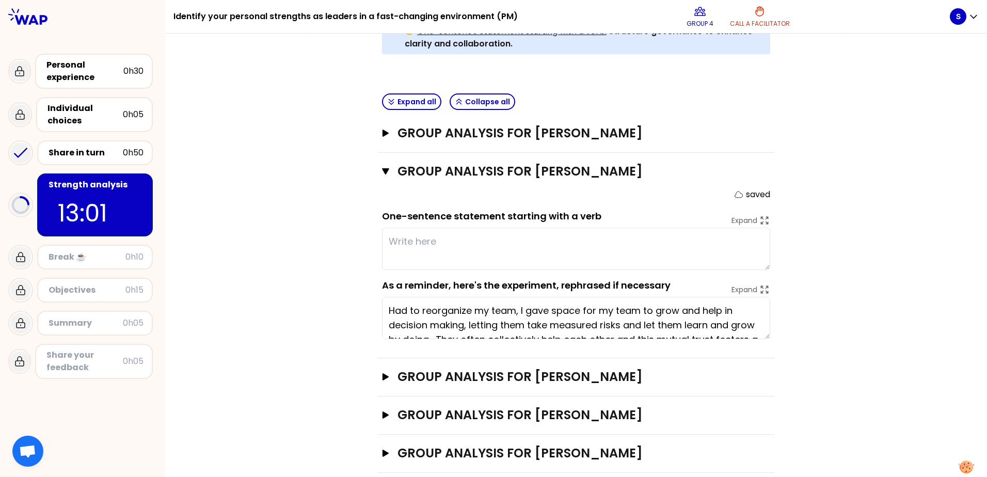
scroll to position [29, 0]
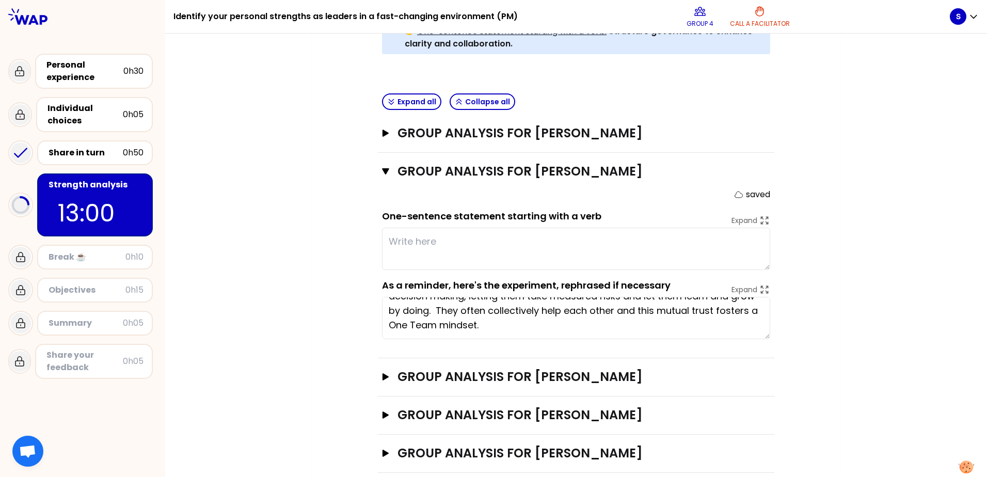
click at [397, 228] on textarea at bounding box center [576, 249] width 388 height 42
type textarea "Di"
type textarea "Discipline and giving responsibility , planning, learning through experience"
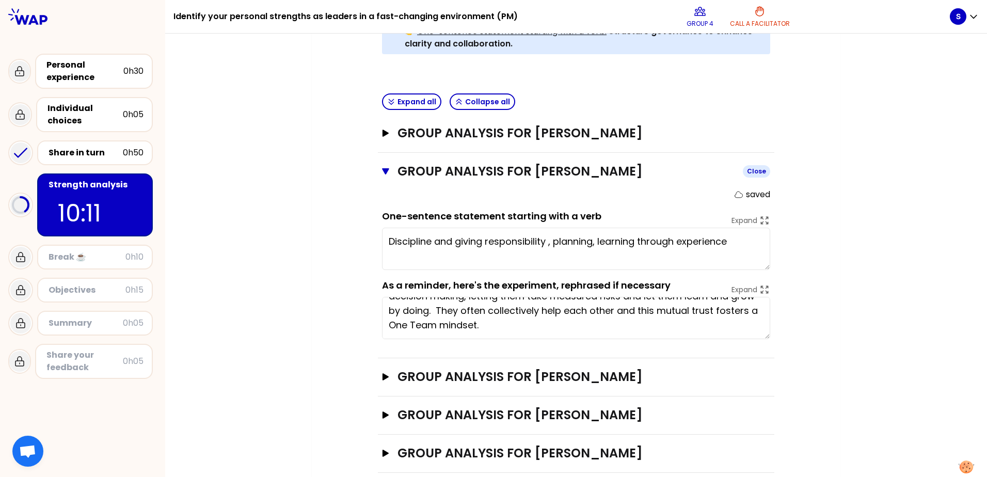
click at [385, 168] on icon "button" at bounding box center [385, 171] width 7 height 6
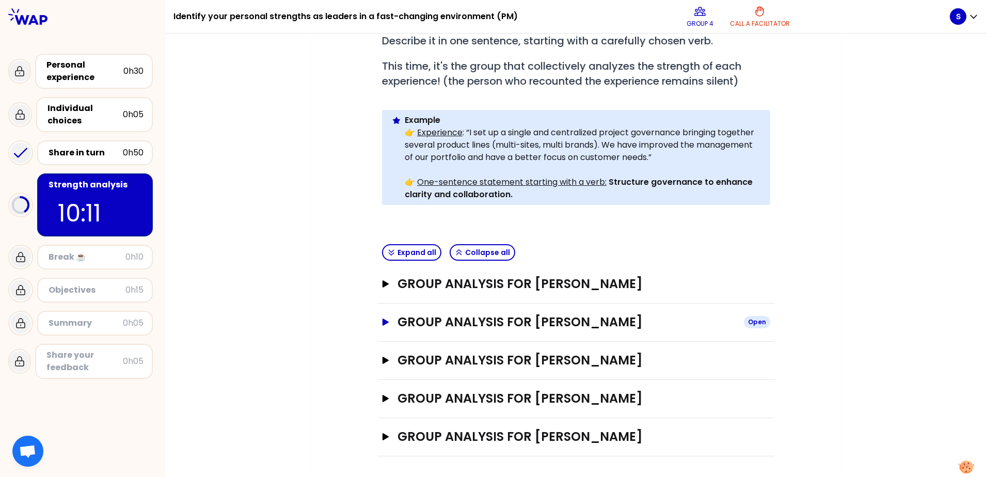
scroll to position [184, 0]
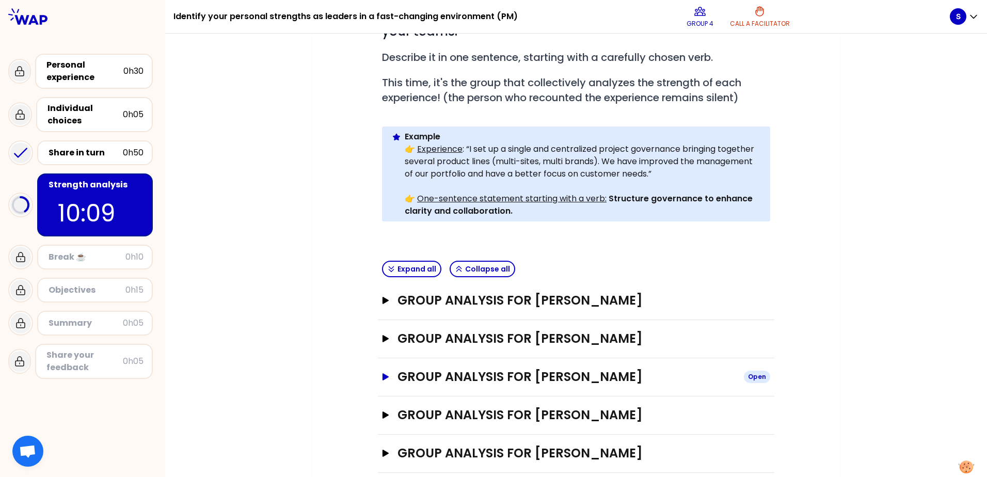
click at [383, 373] on icon "button" at bounding box center [386, 376] width 6 height 7
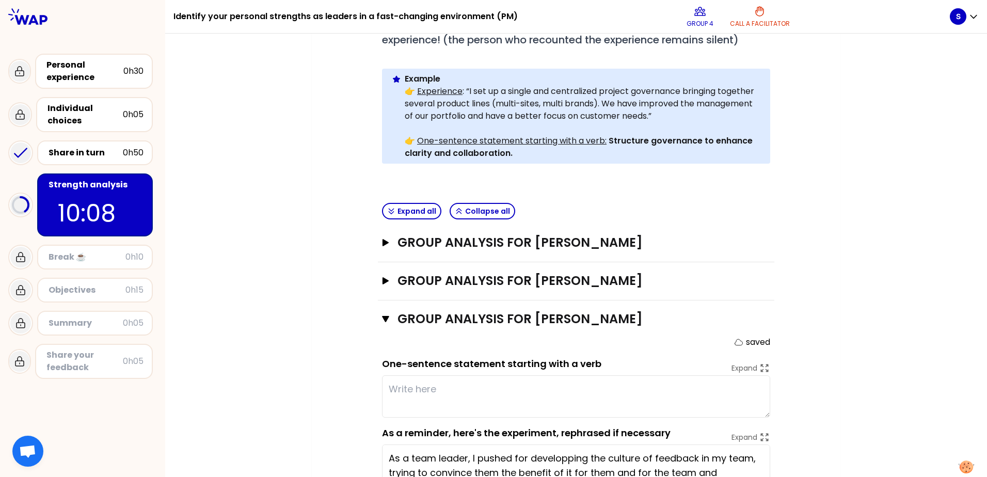
scroll to position [352, 0]
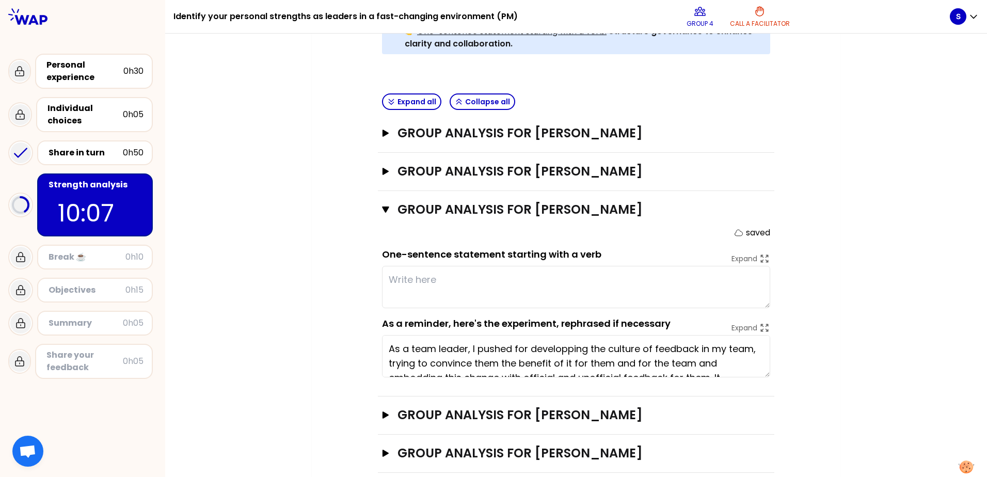
click at [405, 266] on textarea at bounding box center [576, 287] width 388 height 42
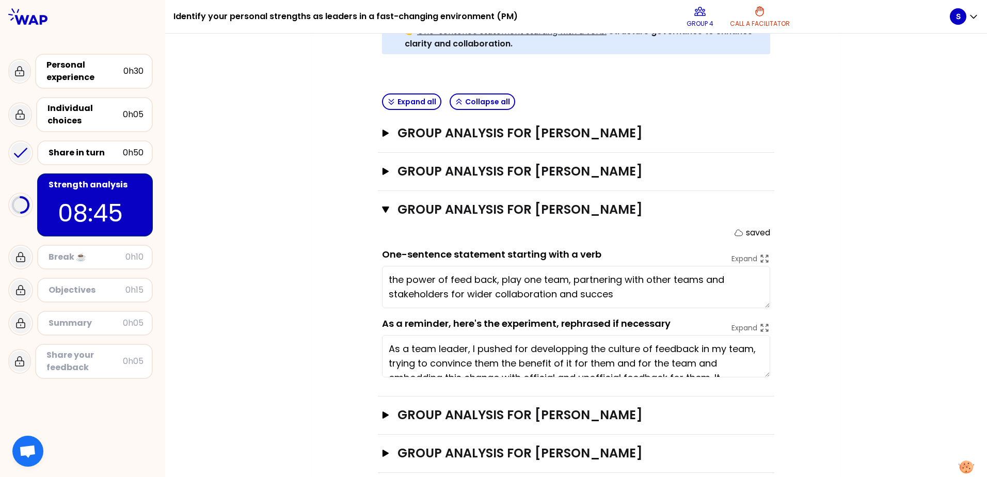
type textarea "the power of feed back, play one team, partnering with other teams and stakehol…"
click at [383, 207] on icon "button" at bounding box center [385, 210] width 7 height 6
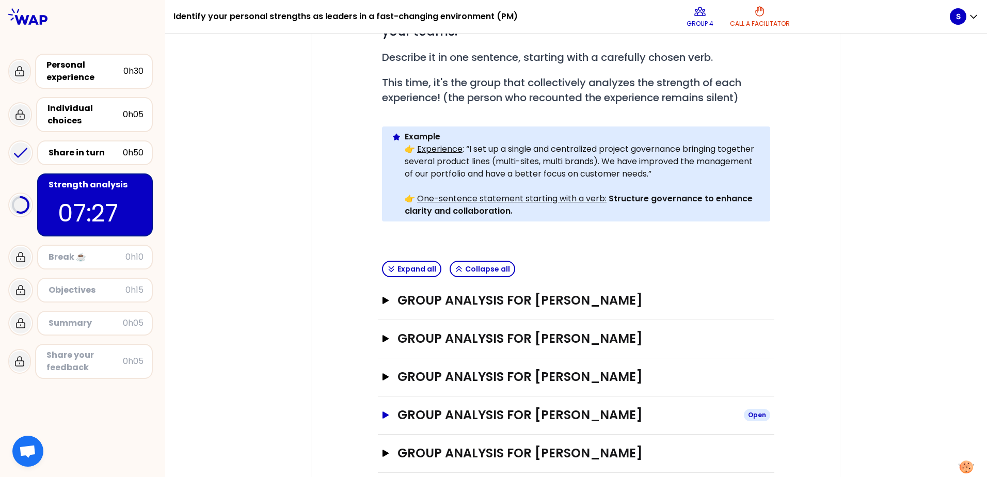
click at [383, 411] on icon "button" at bounding box center [386, 414] width 6 height 7
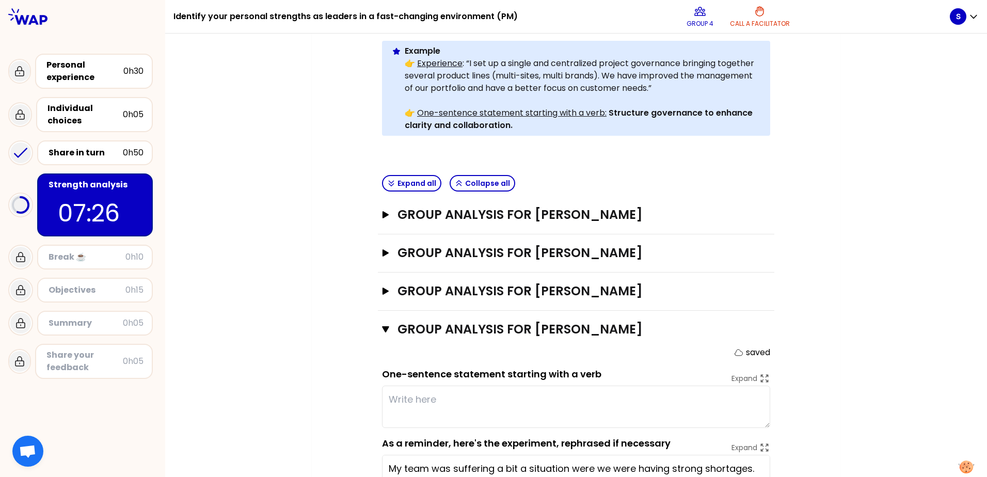
scroll to position [352, 0]
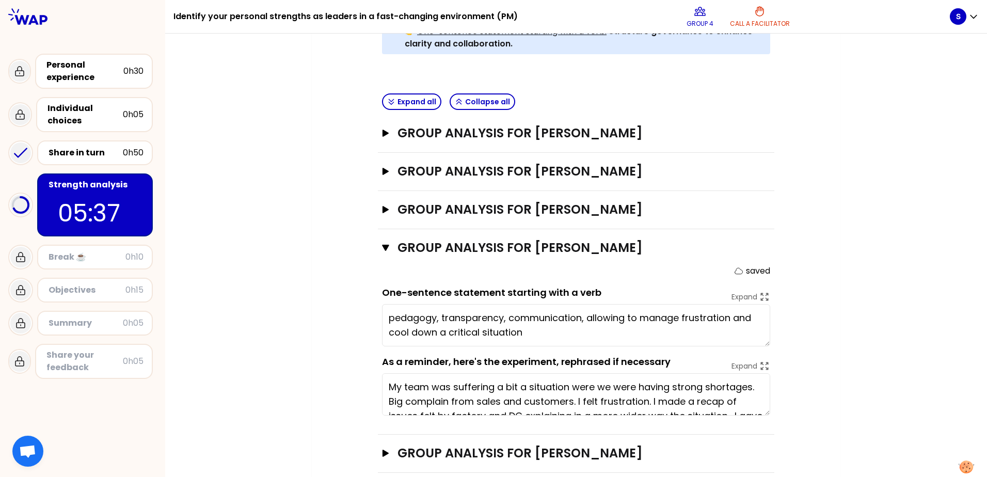
type textarea "pedagogy, transparency, communication, allowing to manage frustration and cool …"
click at [383, 240] on button "Group analysis for [PERSON_NAME]" at bounding box center [576, 248] width 388 height 17
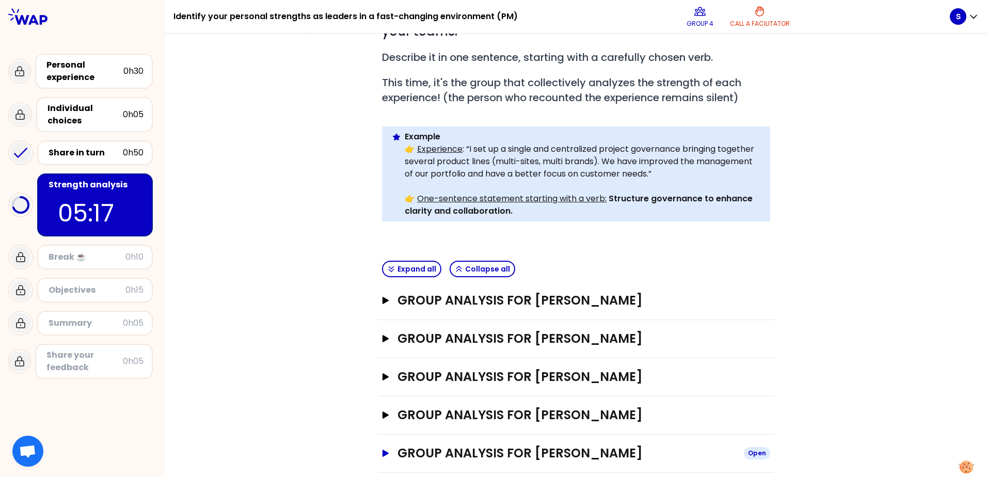
click at [383, 450] on icon "button" at bounding box center [386, 453] width 6 height 7
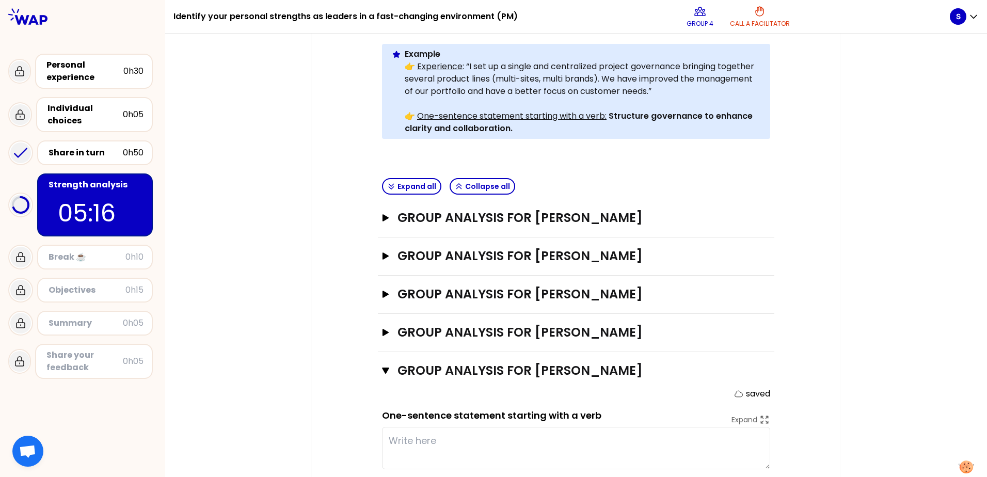
scroll to position [352, 0]
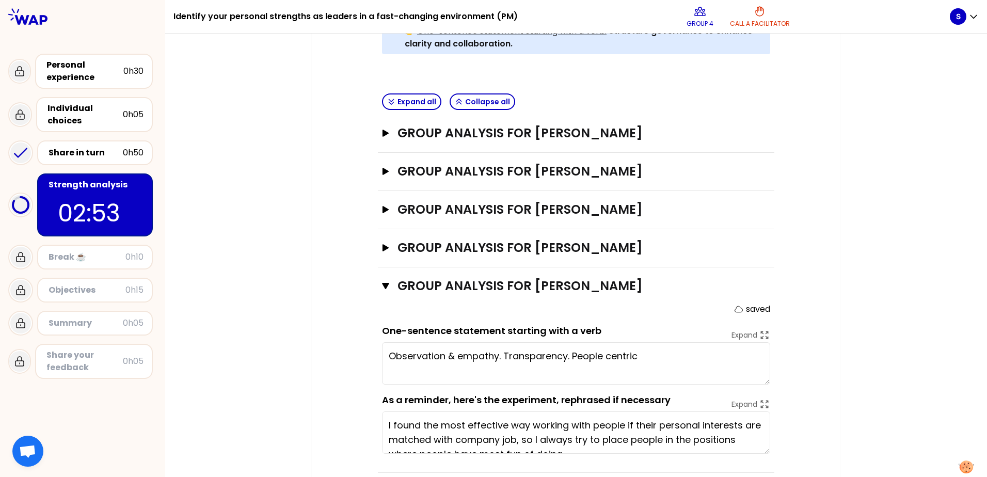
type textarea "Observation & empathy. Transparency. People centric !"
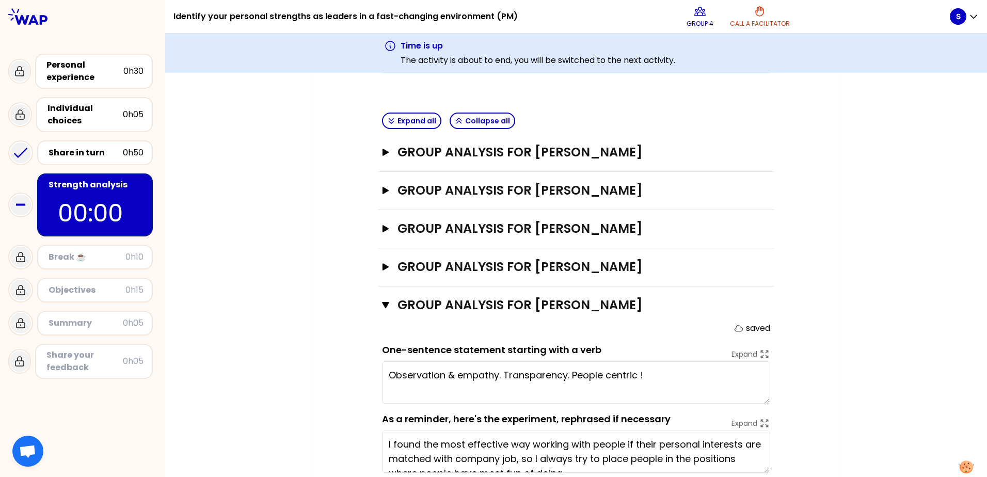
scroll to position [391, 0]
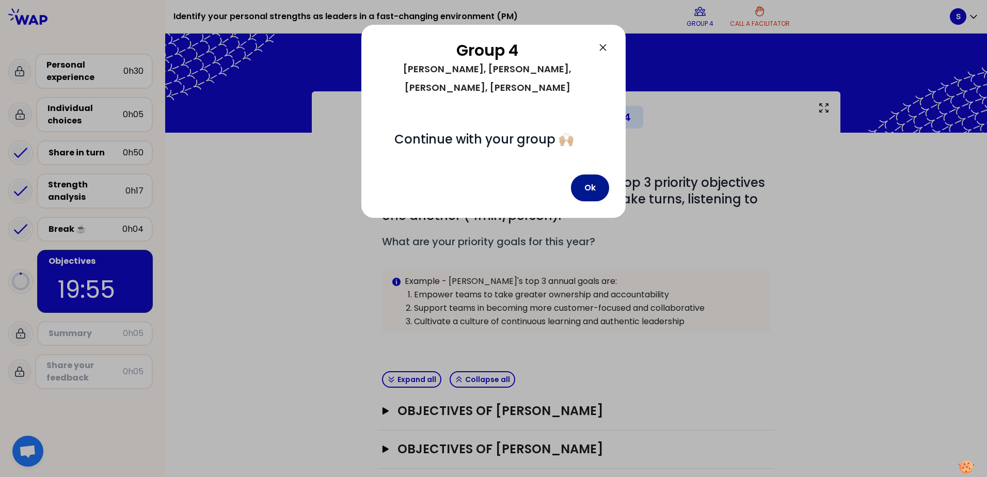
click at [592, 190] on button "Ok" at bounding box center [590, 187] width 38 height 27
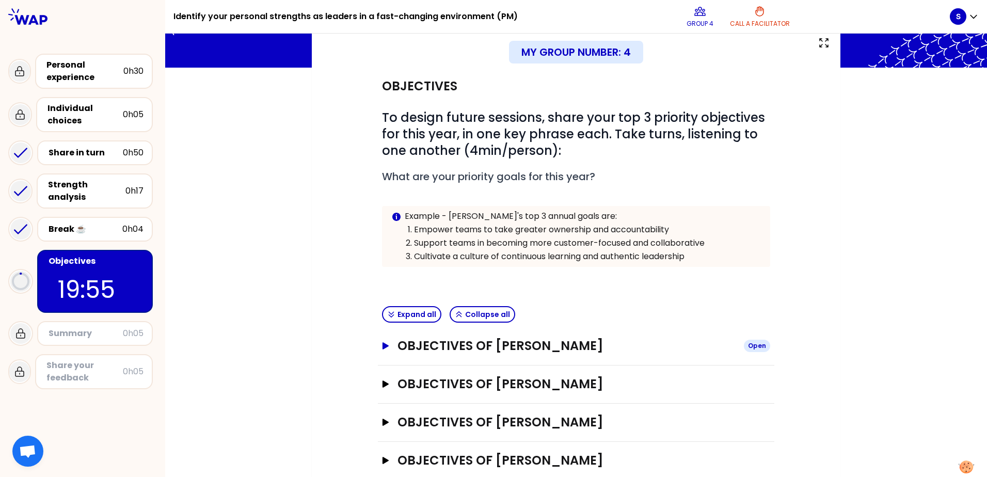
scroll to position [127, 0]
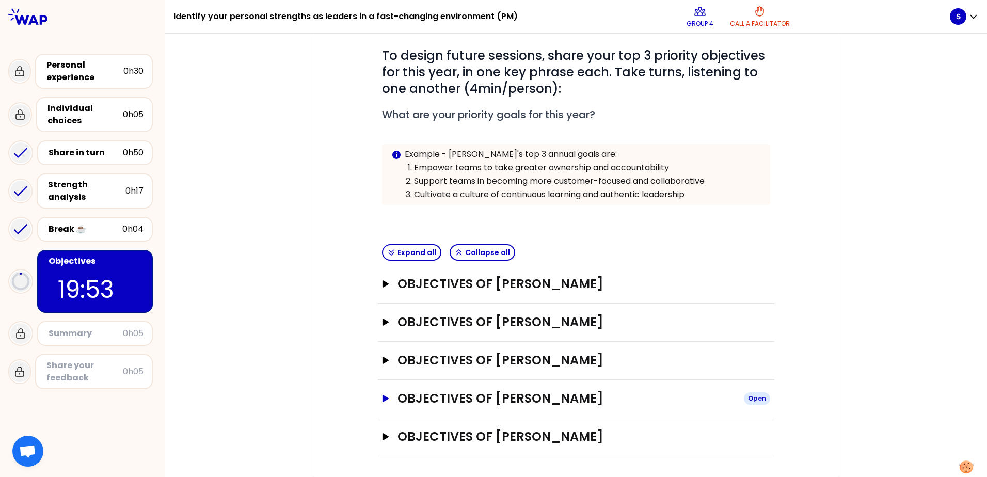
click at [383, 403] on button "Objectives of Simone Open" at bounding box center [576, 398] width 388 height 17
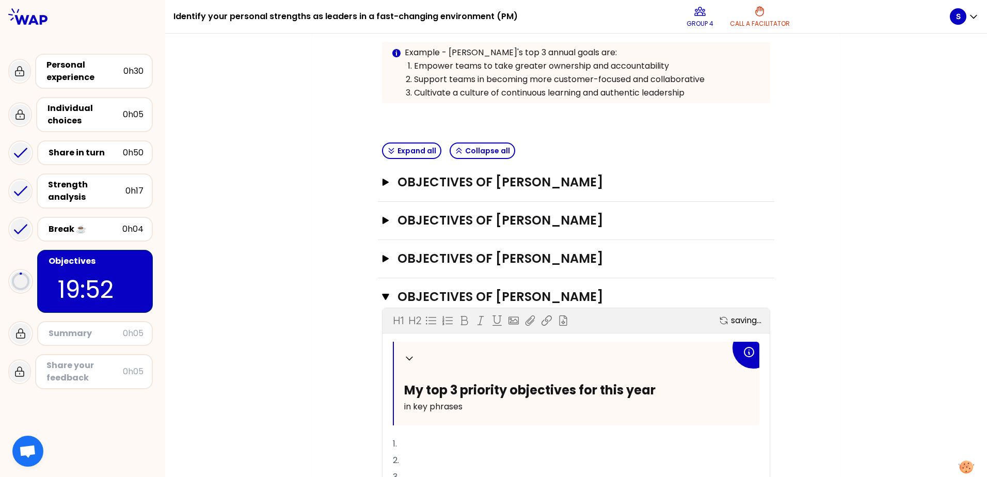
scroll to position [361, 0]
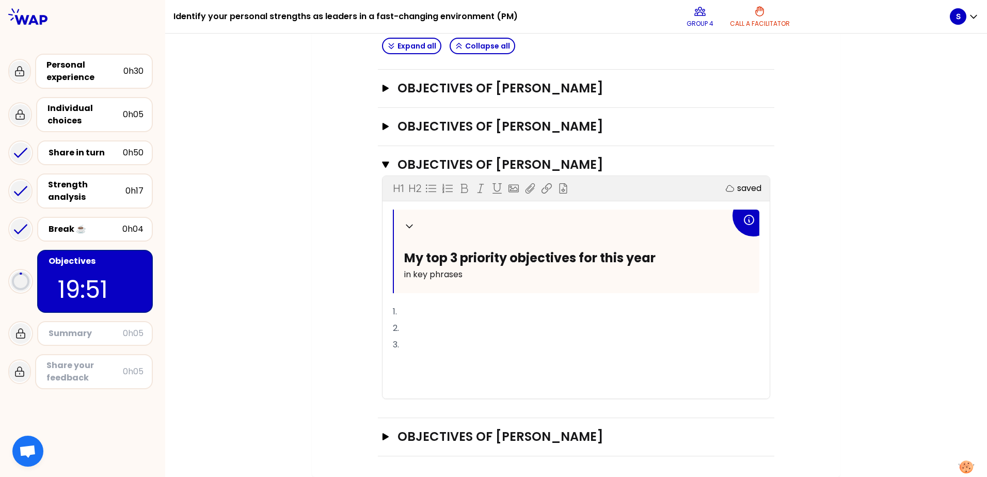
click at [409, 312] on p "1." at bounding box center [576, 312] width 367 height 17
click at [403, 324] on p "2." at bounding box center [576, 328] width 367 height 17
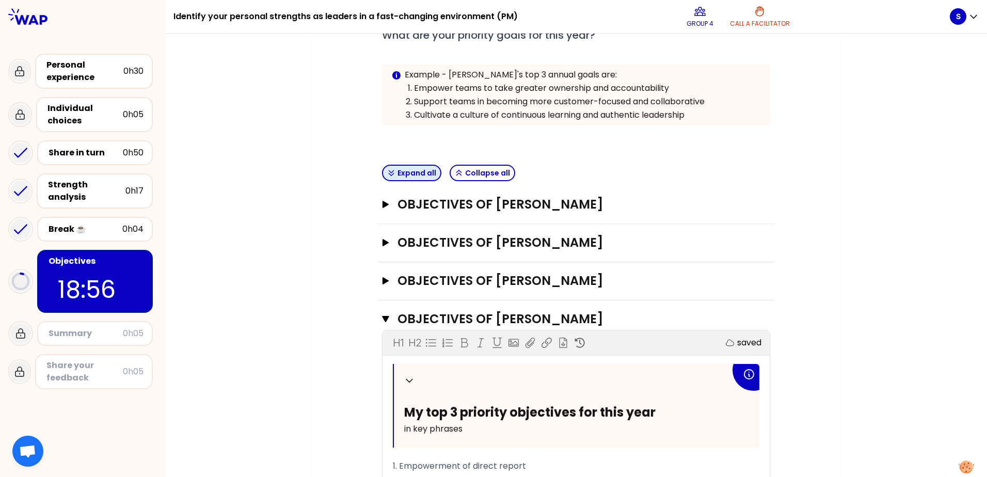
scroll to position [206, 0]
click at [383, 206] on icon "button" at bounding box center [386, 204] width 6 height 7
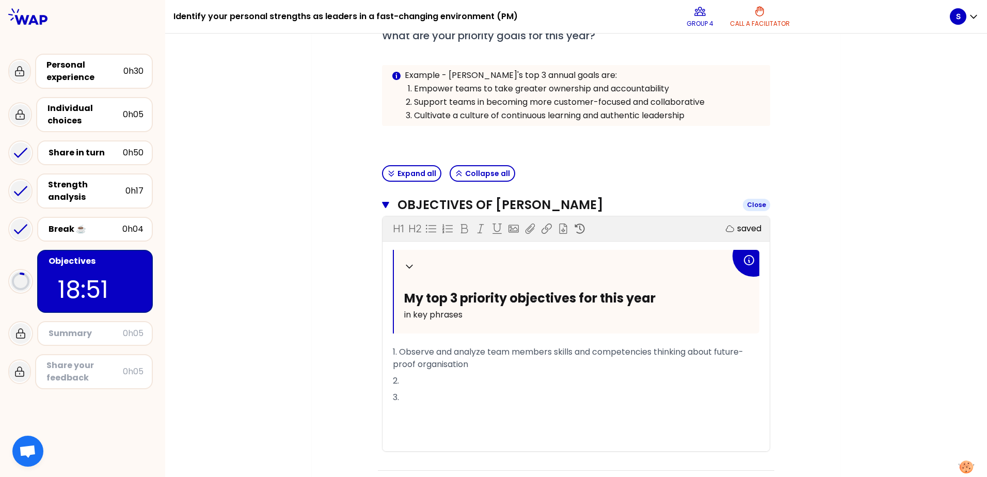
click at [382, 200] on button "Objectives of [PERSON_NAME] Close" at bounding box center [576, 205] width 388 height 17
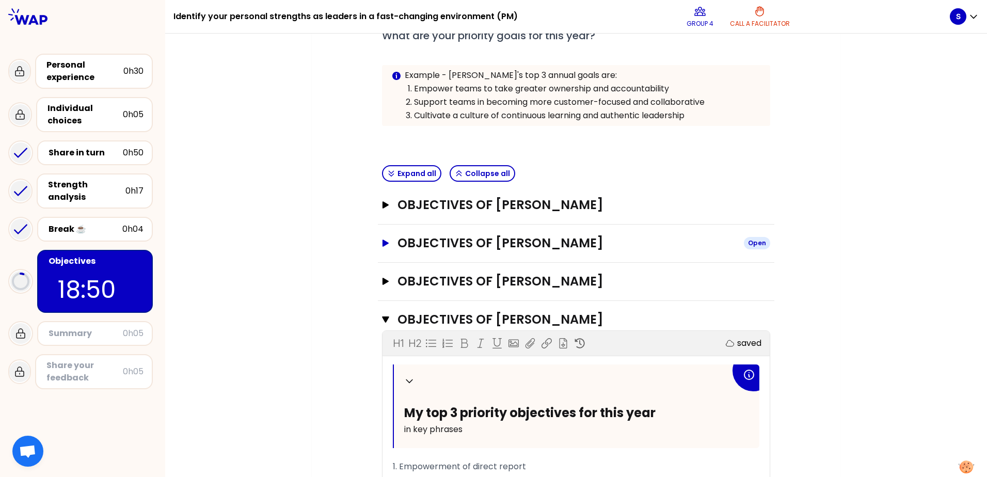
click at [383, 242] on icon "button" at bounding box center [386, 243] width 6 height 7
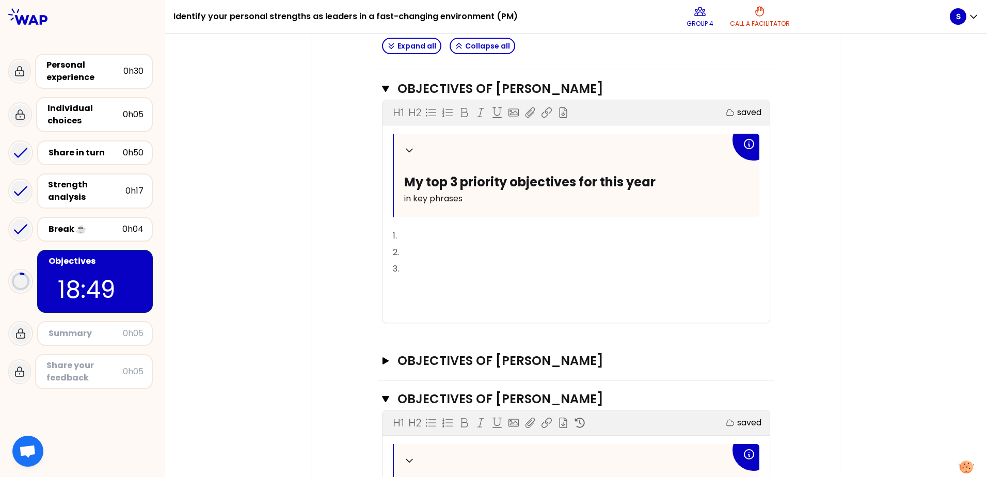
scroll to position [361, 0]
click at [384, 84] on icon "button" at bounding box center [385, 88] width 7 height 8
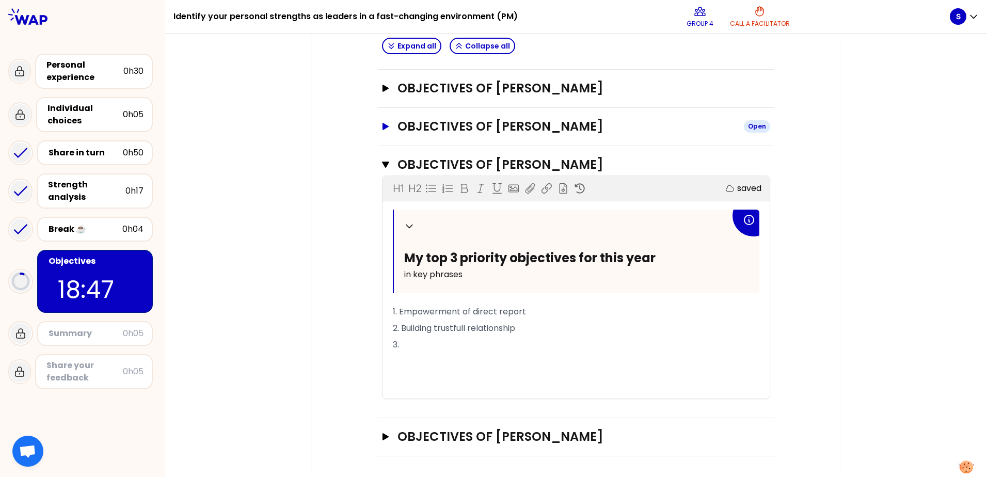
click at [384, 128] on icon "button" at bounding box center [386, 126] width 8 height 7
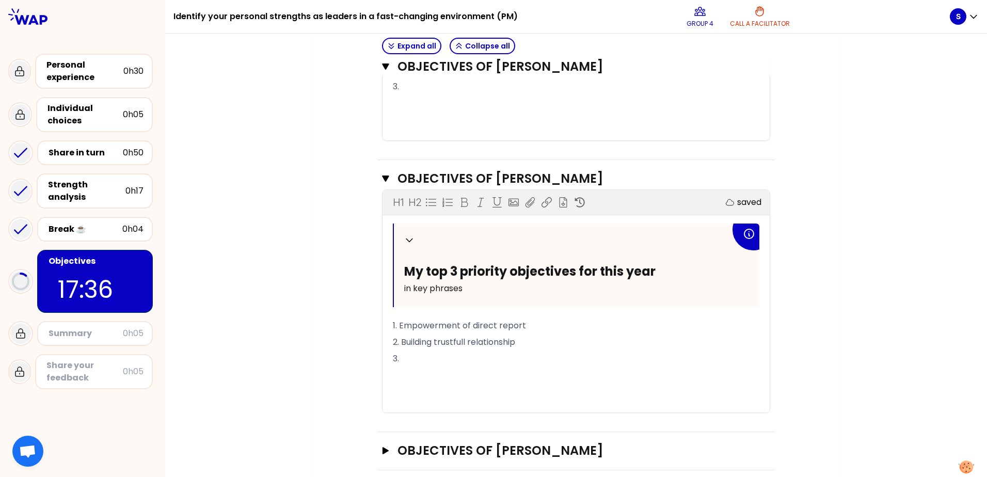
scroll to position [607, 0]
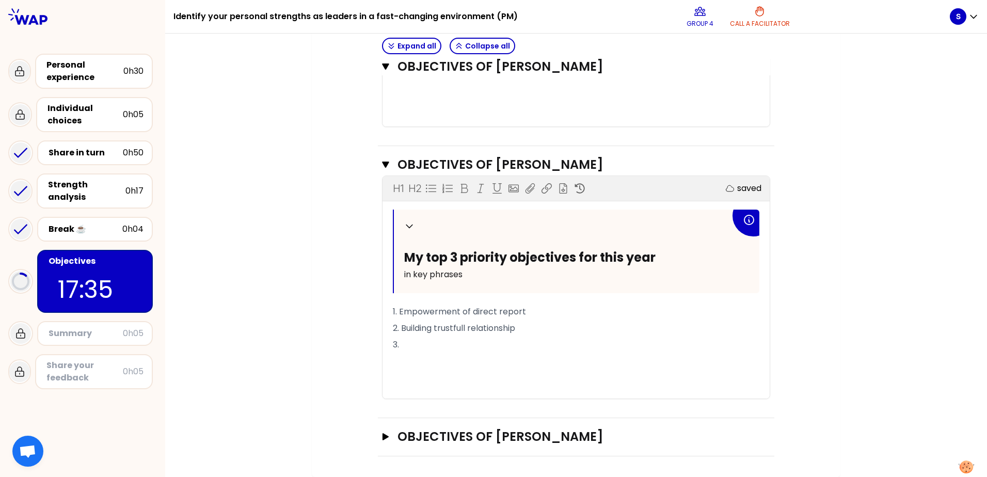
click at [403, 342] on p "3." at bounding box center [576, 345] width 367 height 17
click at [383, 438] on icon "button" at bounding box center [386, 436] width 6 height 7
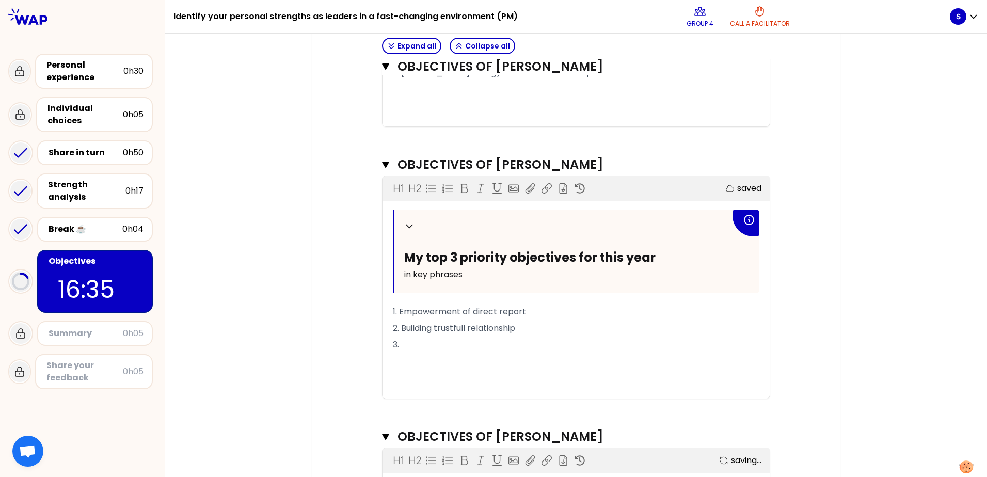
scroll to position [853, 0]
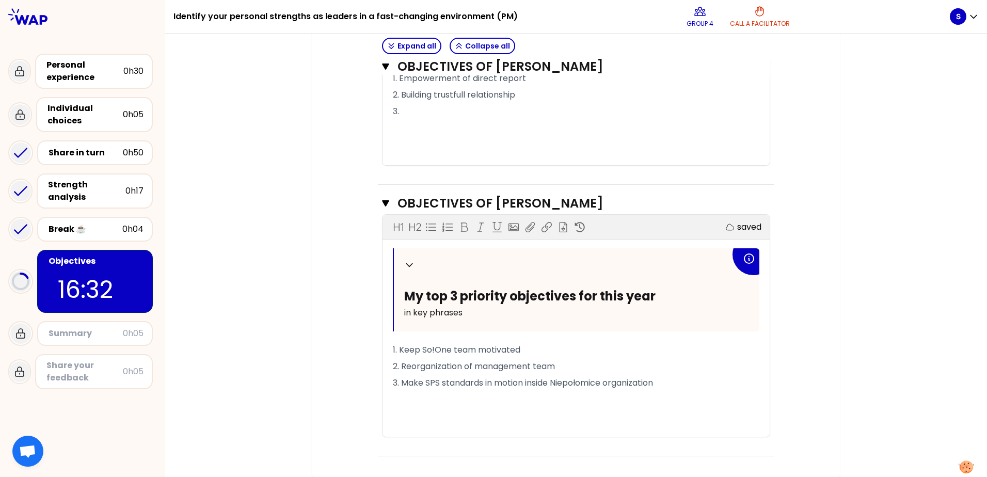
click at [406, 113] on p "3." at bounding box center [576, 111] width 367 height 17
click at [382, 202] on icon "button" at bounding box center [385, 203] width 7 height 6
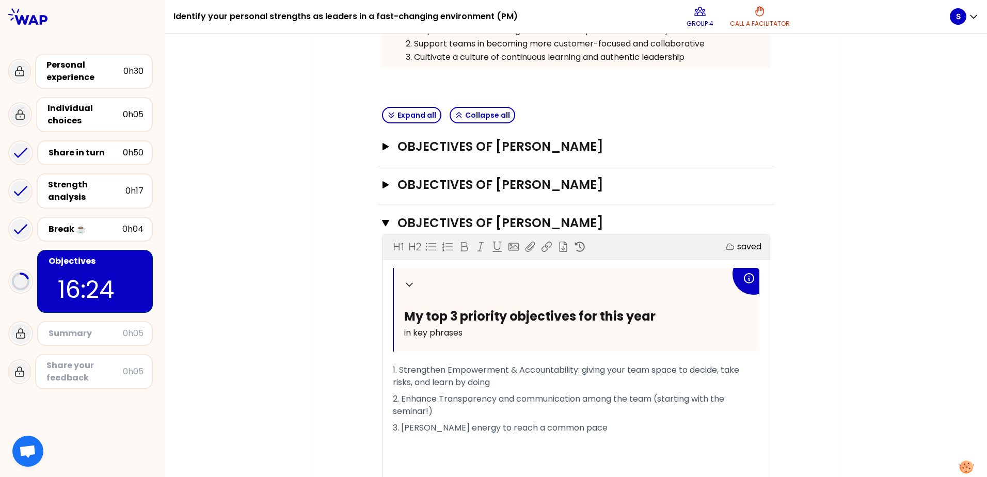
scroll to position [258, 0]
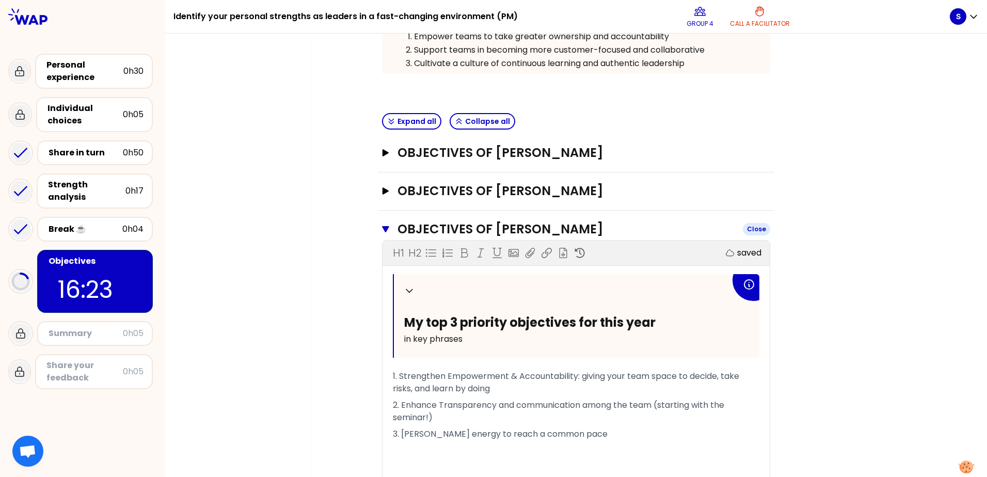
click at [382, 228] on icon "button" at bounding box center [385, 229] width 7 height 6
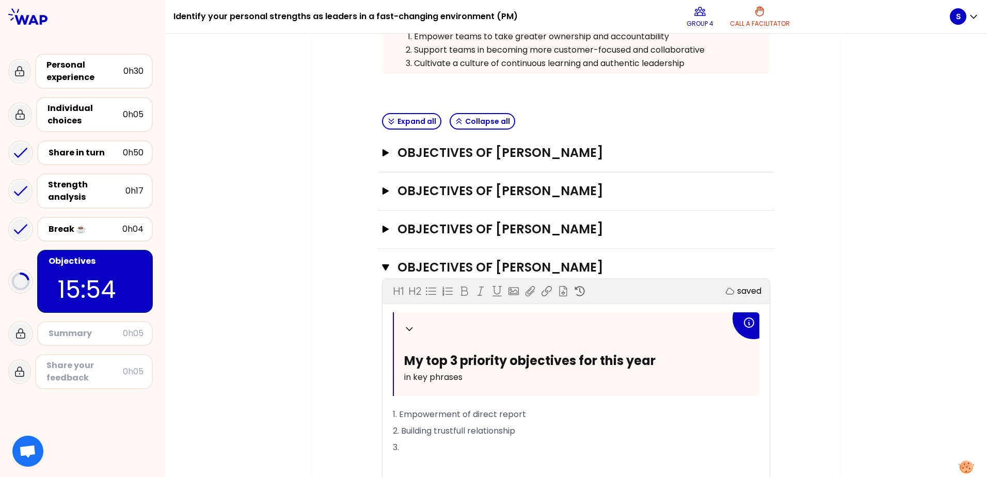
scroll to position [361, 0]
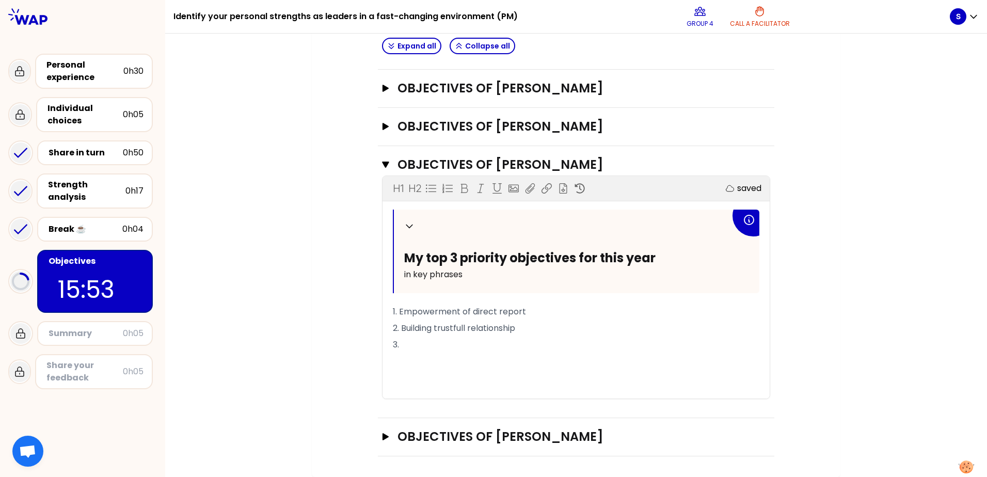
click at [428, 346] on p "3." at bounding box center [576, 345] width 367 height 17
click at [286, 223] on div "My group number: 4 Objectives # To design future sessions, share your top 3 pri…" at bounding box center [576, 104] width 822 height 747
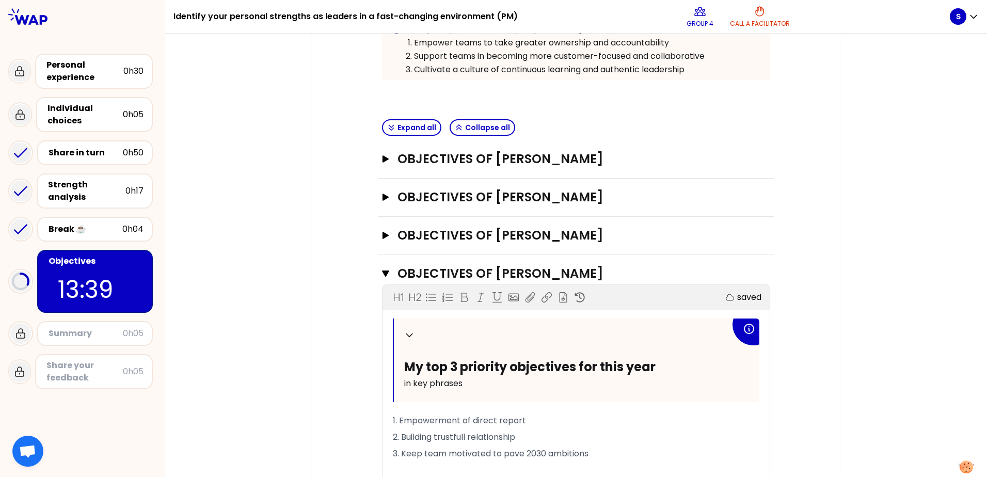
scroll to position [258, 0]
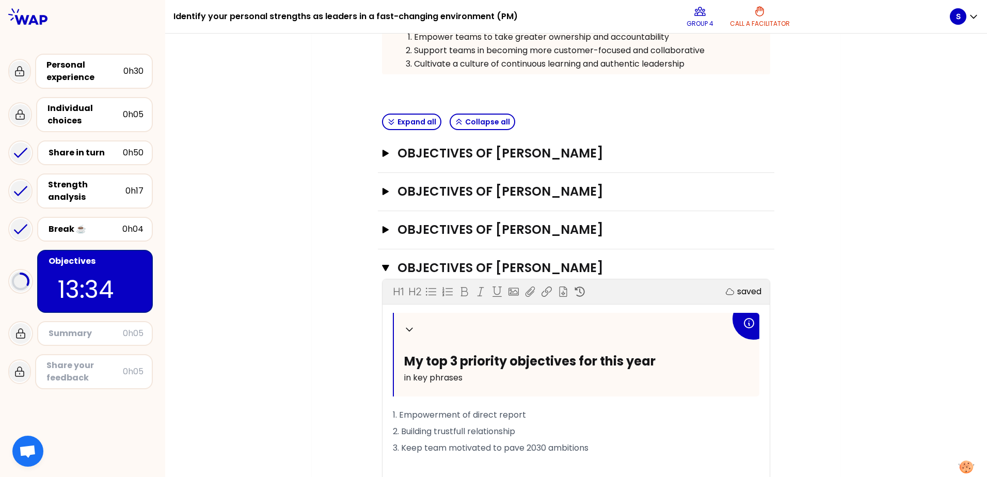
click at [378, 166] on div "Objectives of [PERSON_NAME] Open" at bounding box center [576, 154] width 396 height 38
click at [383, 152] on icon "button" at bounding box center [386, 153] width 6 height 7
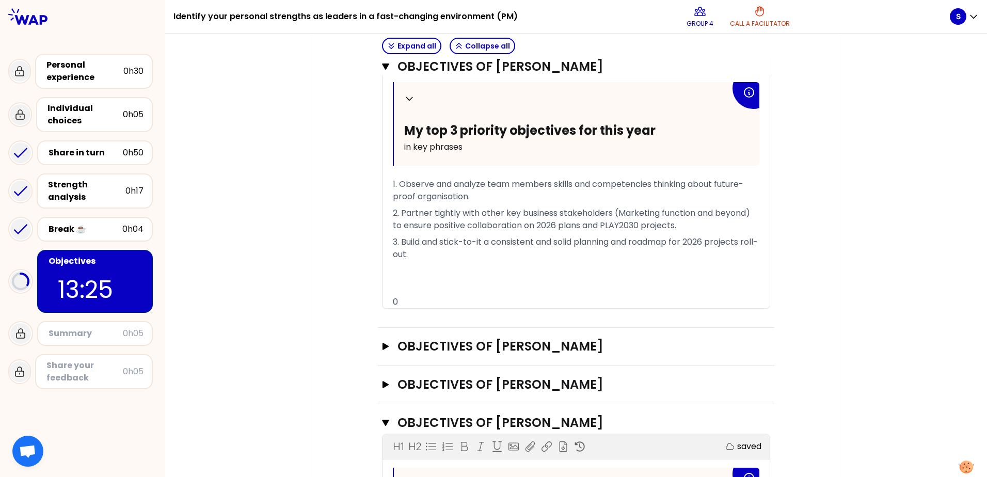
scroll to position [580, 0]
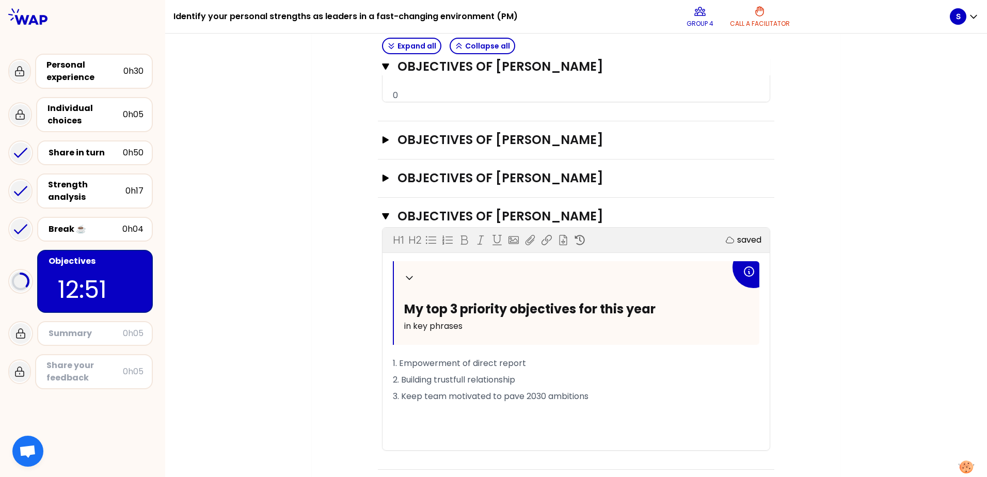
click at [266, 366] on div "My group number: 4 Objectives # To design future sessions, share your top 3 pri…" at bounding box center [576, 20] width 822 height 1018
click at [386, 213] on button "Objectives of [PERSON_NAME]" at bounding box center [576, 216] width 388 height 17
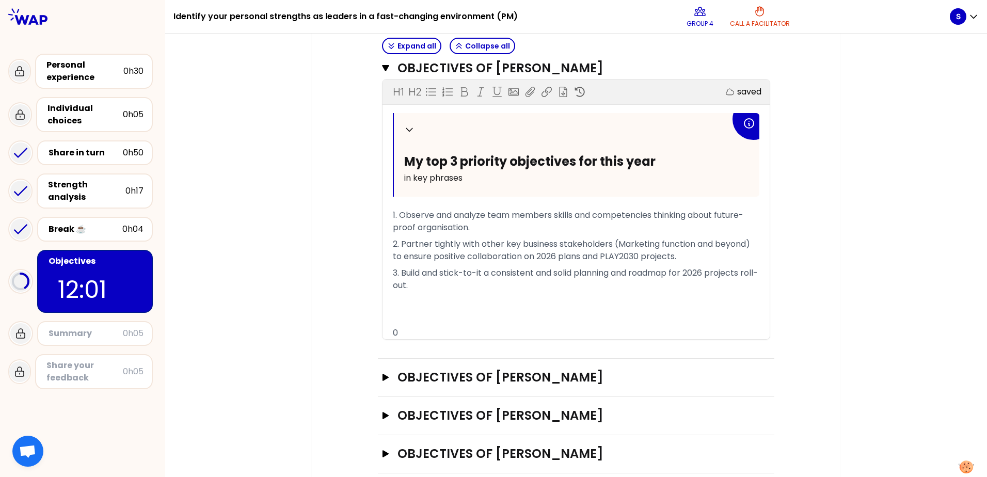
scroll to position [398, 0]
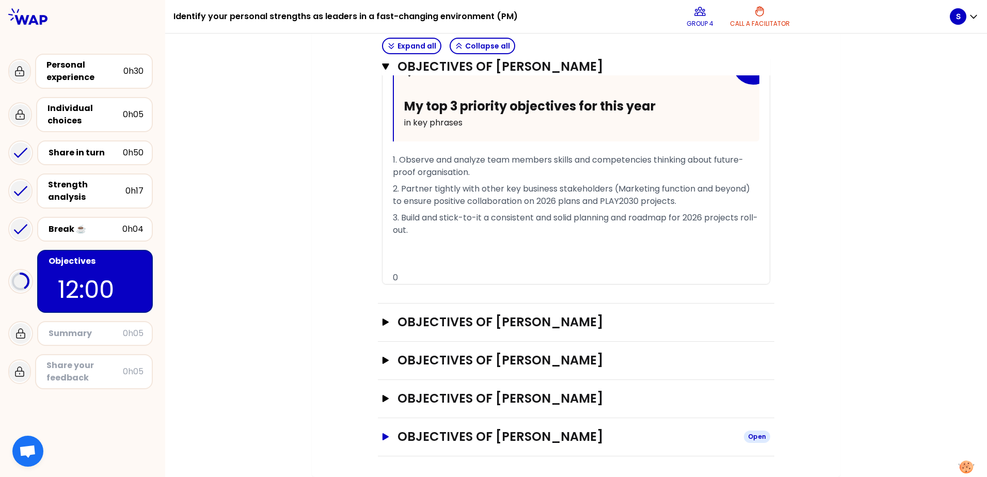
drag, startPoint x: 378, startPoint y: 437, endPoint x: 330, endPoint y: 381, distance: 74.3
click at [382, 437] on icon "button" at bounding box center [386, 436] width 8 height 7
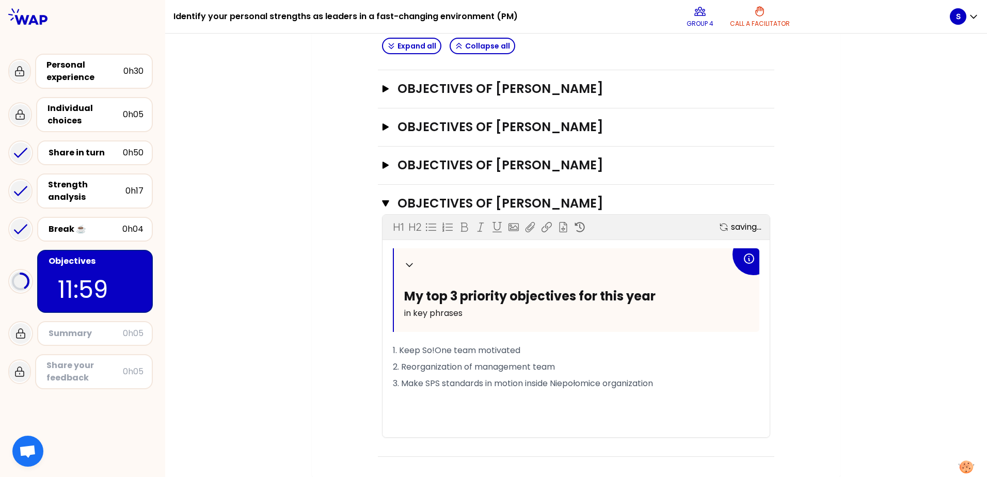
scroll to position [632, 0]
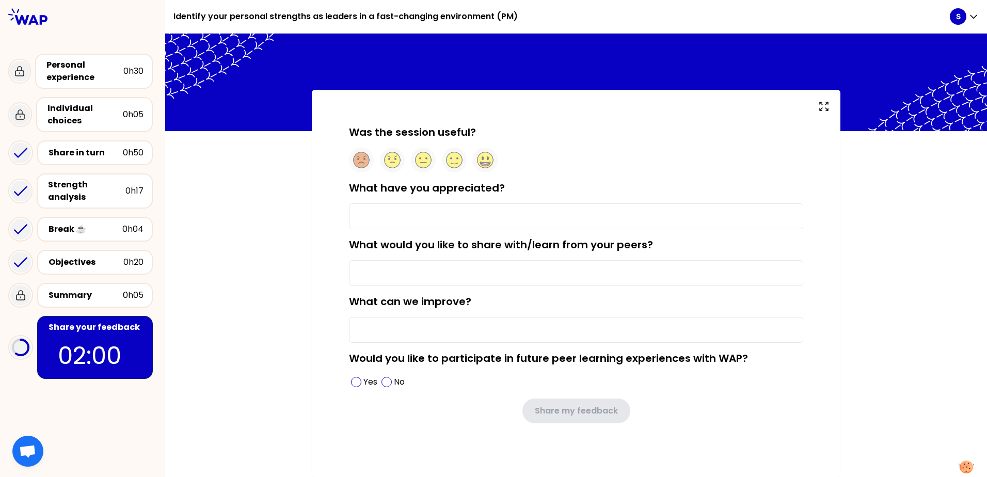
type input "Groups of 5 people - web tool is a facilitator"
type input "Share of experiences"
type input "Nothing"
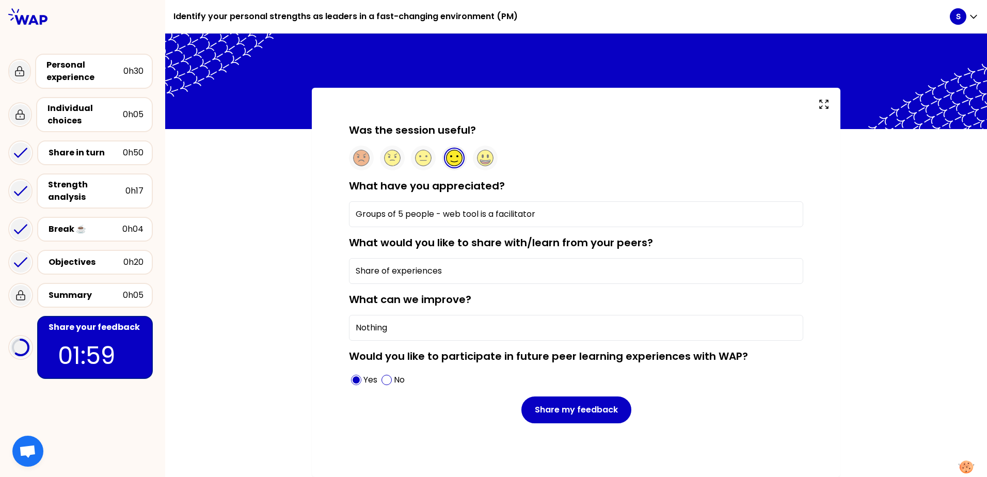
scroll to position [4, 0]
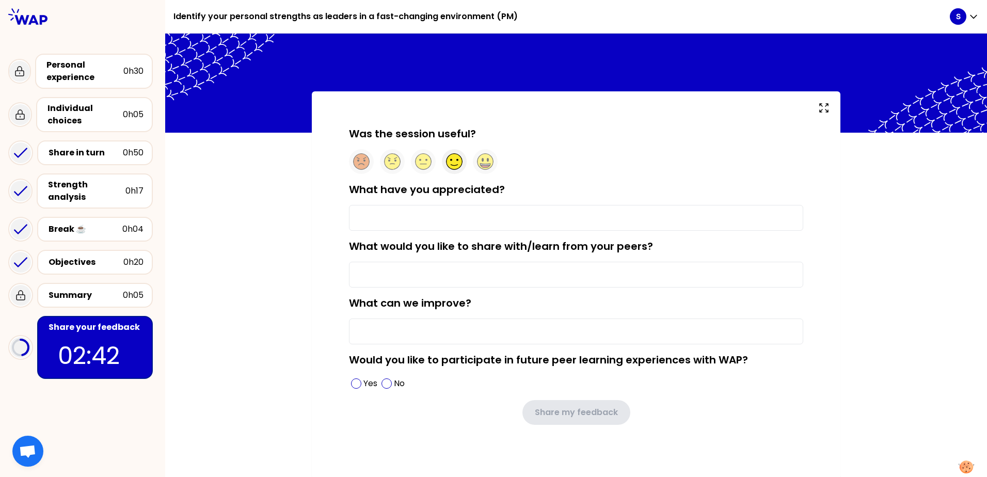
click at [451, 165] on icon at bounding box center [454, 161] width 17 height 17
click at [375, 221] on input "What have you appreciated?" at bounding box center [576, 218] width 454 height 26
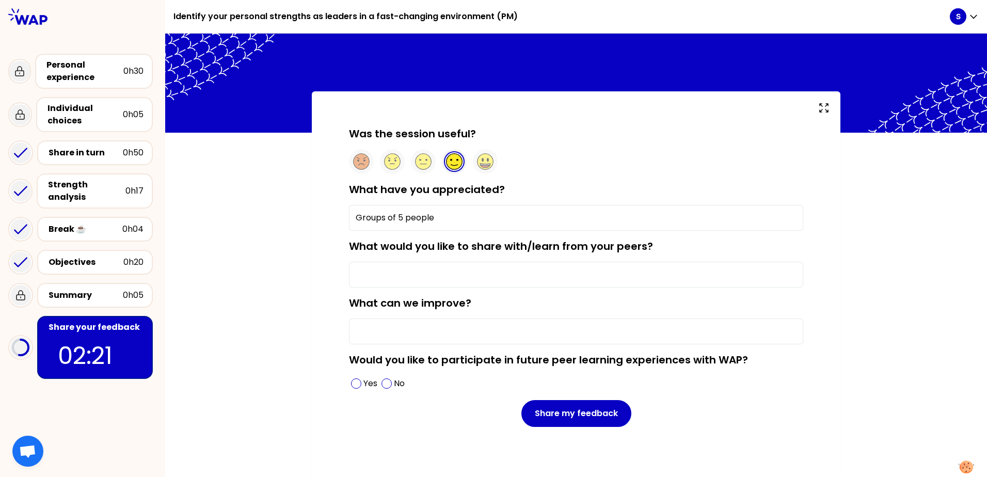
click at [388, 334] on input "What can we improve?" at bounding box center [576, 332] width 454 height 26
click at [351, 385] on span at bounding box center [356, 383] width 10 height 10
click at [384, 276] on input "What would you like to share with/learn from your peers?" at bounding box center [576, 275] width 454 height 26
click at [452, 221] on input "Groups of 5 people" at bounding box center [576, 218] width 454 height 26
type input "Groups of 5 people - web tool is a facilitator"
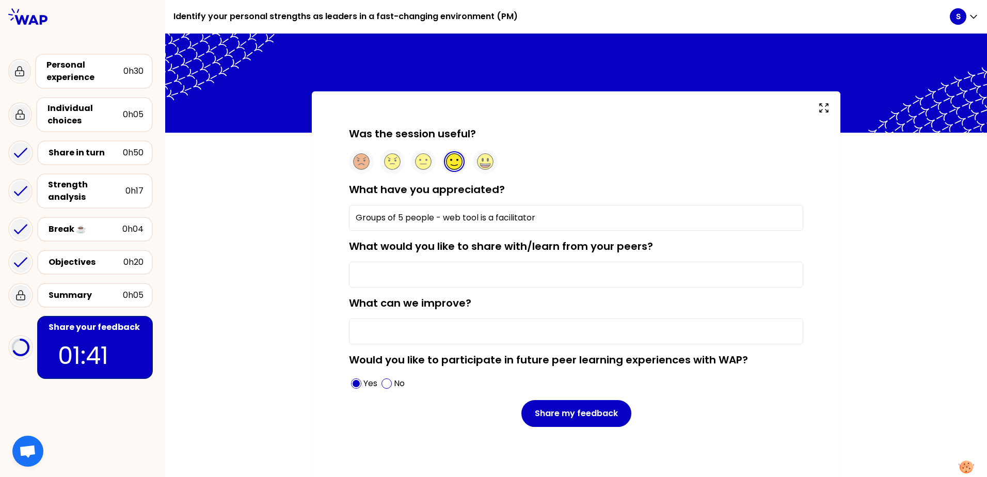
click at [384, 285] on input "What would you like to share with/learn from your peers?" at bounding box center [576, 275] width 454 height 26
type input "Share of experiences"
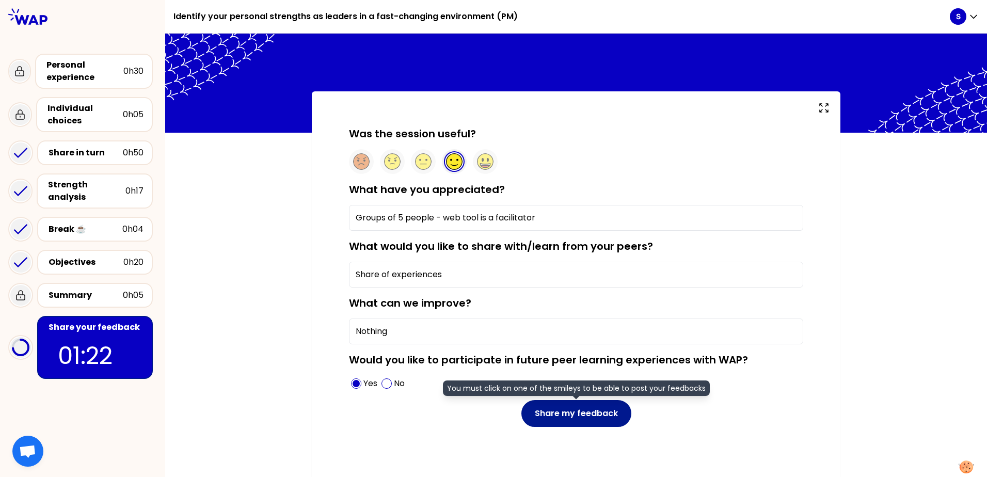
type input "Nothing"
click at [559, 410] on button "Share my feedback" at bounding box center [576, 413] width 110 height 27
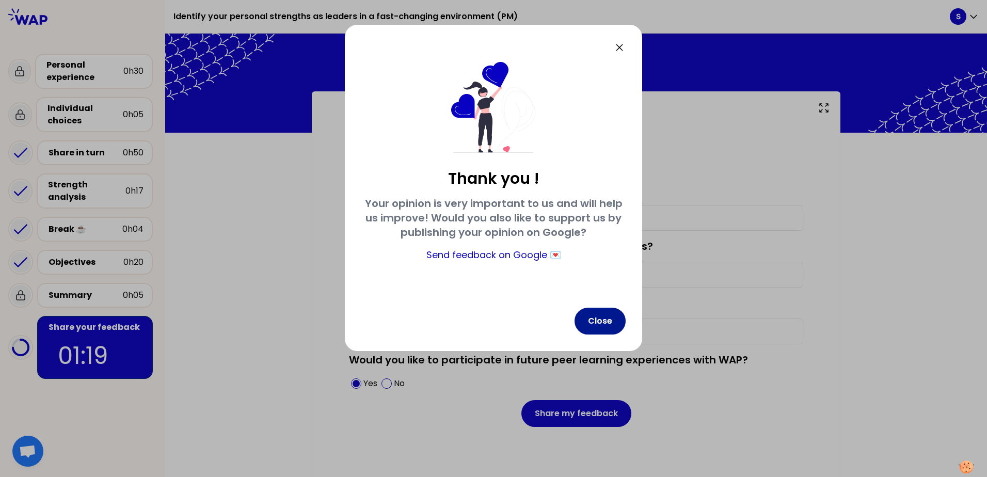
click at [597, 319] on button "Close" at bounding box center [600, 321] width 51 height 27
